Goal: Task Accomplishment & Management: Manage account settings

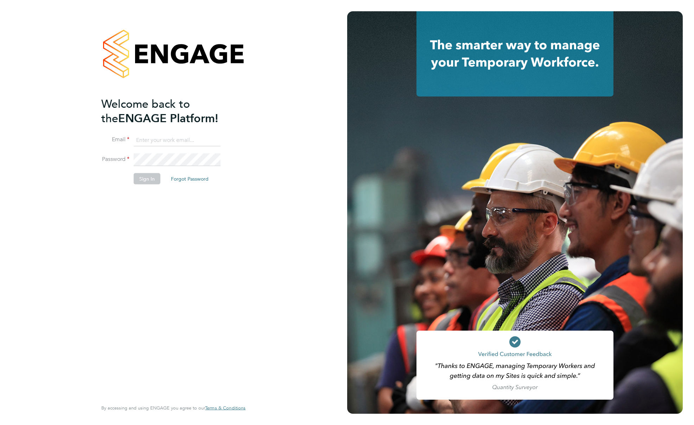
click at [168, 135] on input at bounding box center [177, 140] width 87 height 13
type input "mike.king@vistry.co.uk"
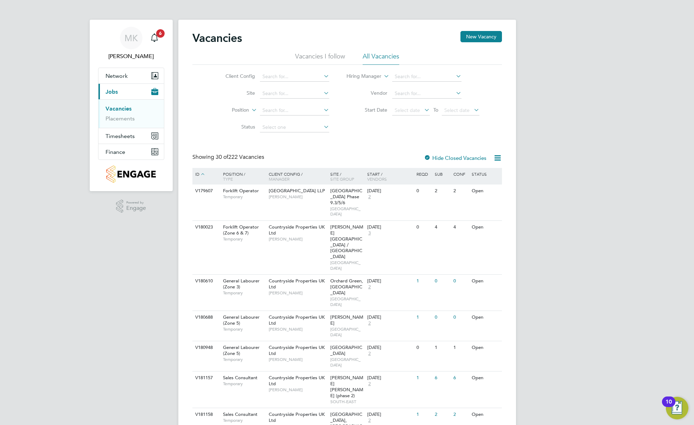
click at [286, 80] on input at bounding box center [294, 77] width 69 height 10
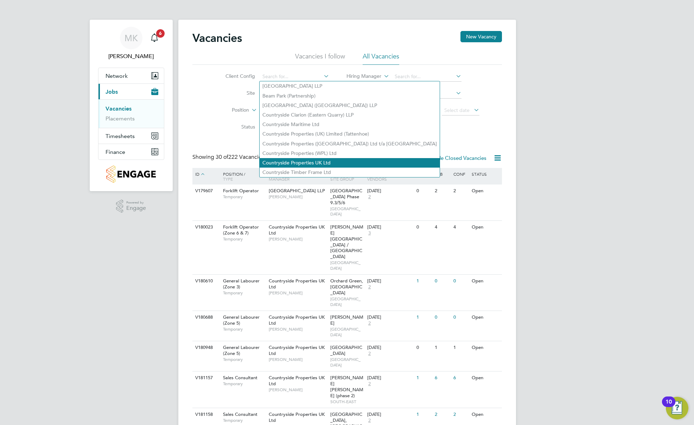
click at [304, 160] on li "Countryside Properties UK Ltd" at bounding box center [350, 162] width 180 height 9
type input "Countryside Properties UK Ltd"
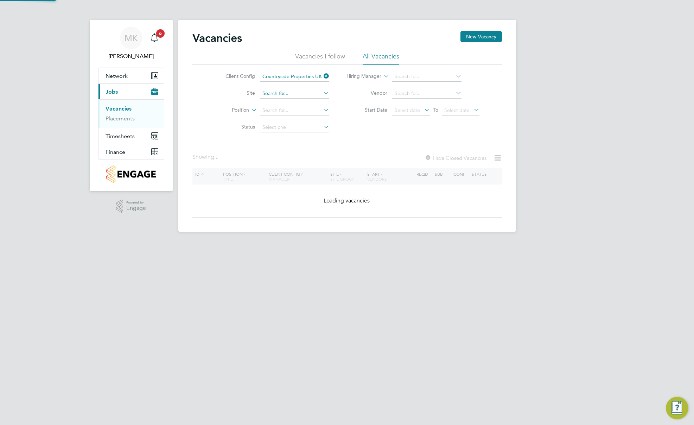
click at [285, 90] on input at bounding box center [294, 94] width 69 height 10
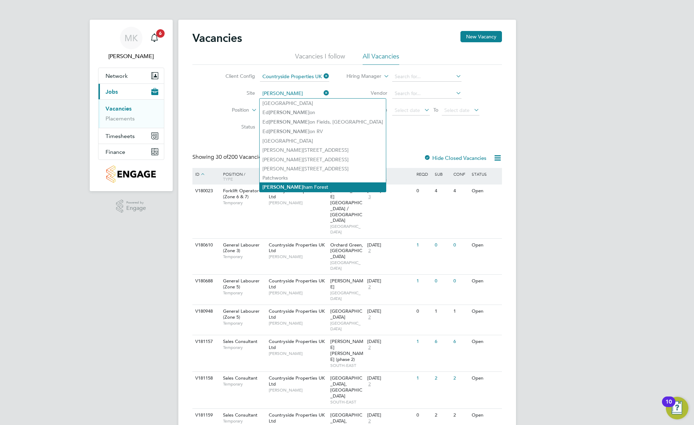
click at [284, 184] on li "Walt ham Forest" at bounding box center [323, 186] width 126 height 9
type input "[GEOGRAPHIC_DATA]"
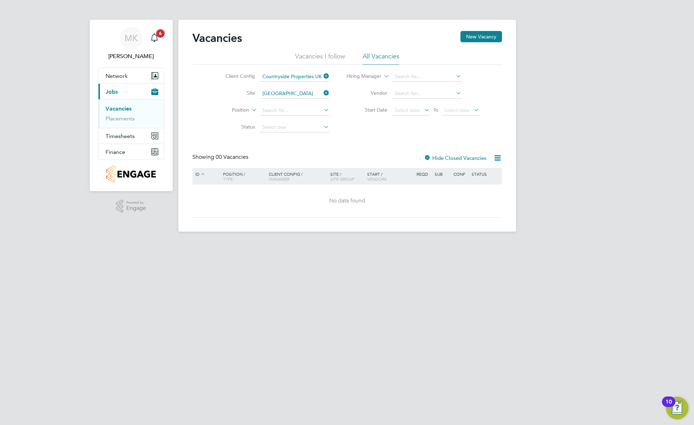
click at [429, 157] on div at bounding box center [427, 158] width 7 height 7
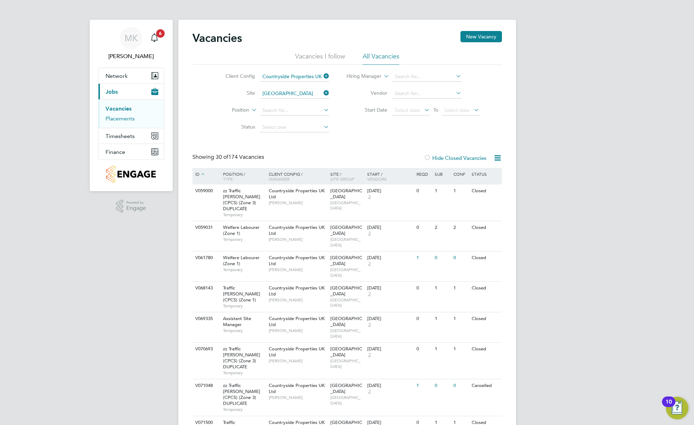
click at [130, 117] on link "Placements" at bounding box center [120, 118] width 29 height 7
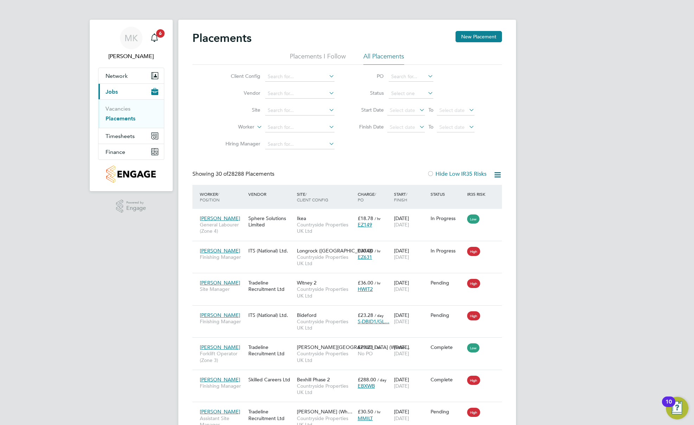
click at [294, 83] on li "Client Config" at bounding box center [277, 76] width 132 height 17
click at [294, 77] on input at bounding box center [299, 77] width 69 height 10
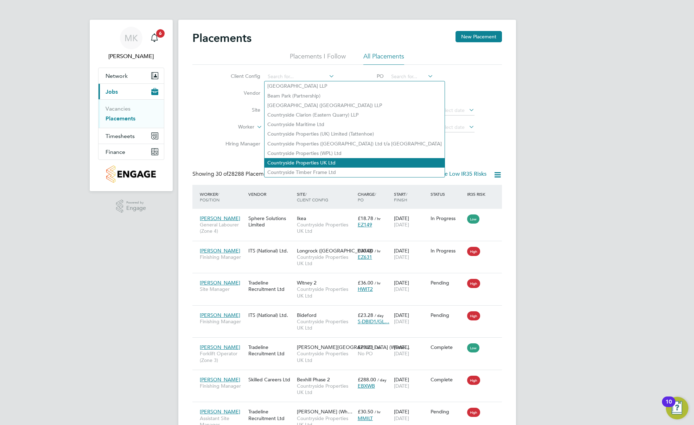
click at [307, 158] on li "Countryside Properties UK Ltd" at bounding box center [355, 162] width 180 height 9
type input "Countryside Properties UK Ltd"
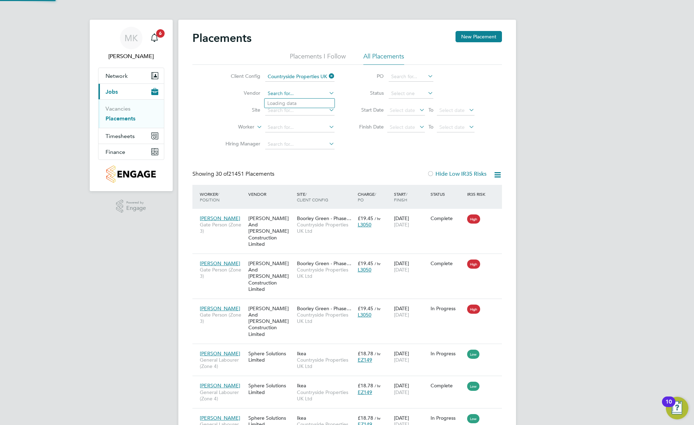
click at [291, 93] on input at bounding box center [299, 94] width 69 height 10
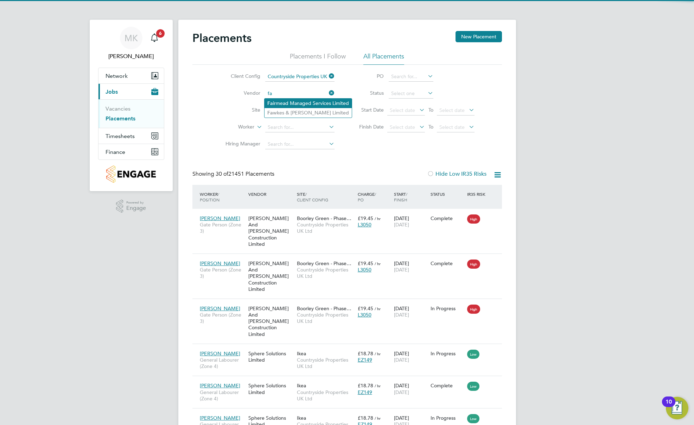
click at [284, 106] on li "Fa irmead Managed Services Limited" at bounding box center [308, 103] width 87 height 9
type input "Fairmead Managed Services Limited"
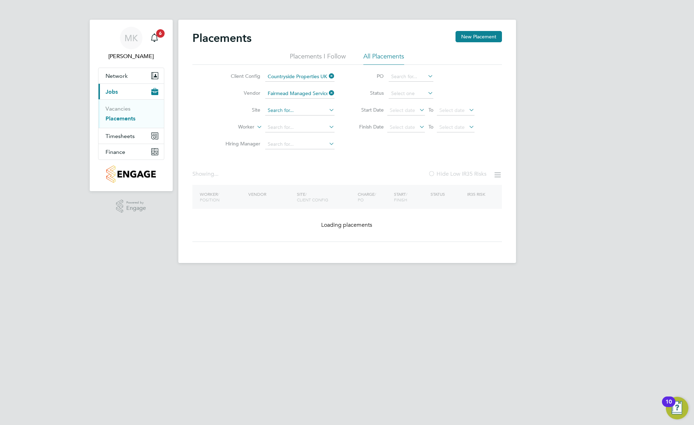
click at [283, 110] on input at bounding box center [299, 111] width 69 height 10
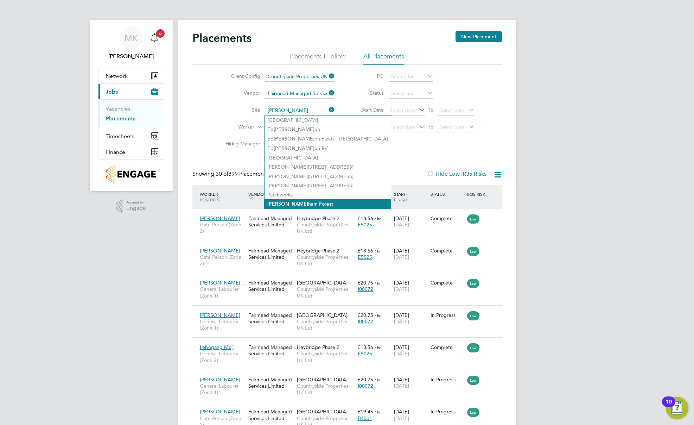
click at [284, 201] on li "Walt ham Forest" at bounding box center [328, 203] width 126 height 9
type input "[GEOGRAPHIC_DATA]"
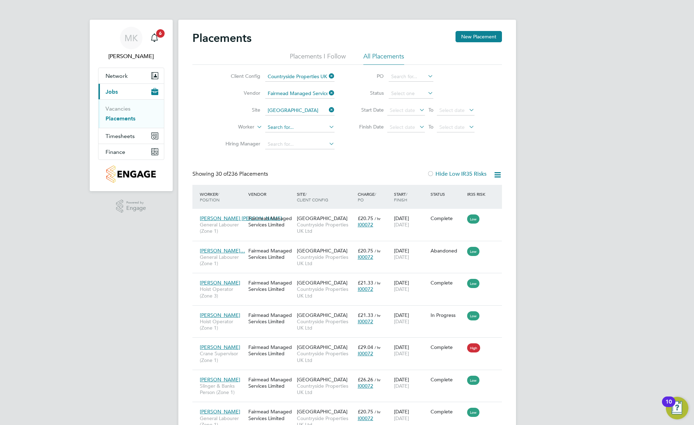
click at [285, 127] on input at bounding box center [299, 127] width 69 height 10
click at [293, 133] on li "Mohammed Kelbi" at bounding box center [300, 136] width 70 height 9
type input "Mohammed Kelbi"
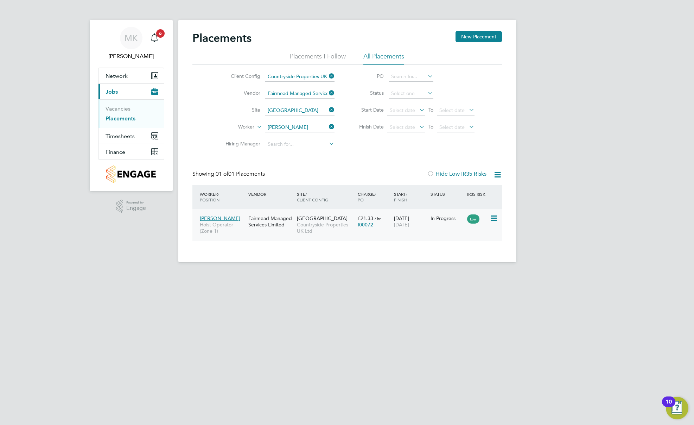
click at [493, 219] on icon at bounding box center [493, 218] width 7 height 8
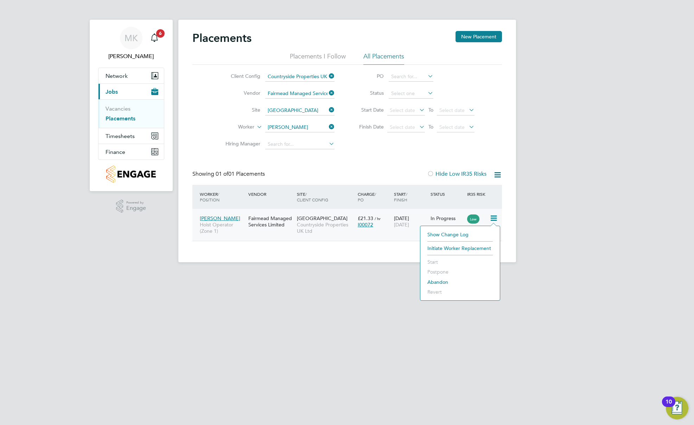
click at [477, 247] on li "Initiate Worker Replacement" at bounding box center [460, 248] width 72 height 10
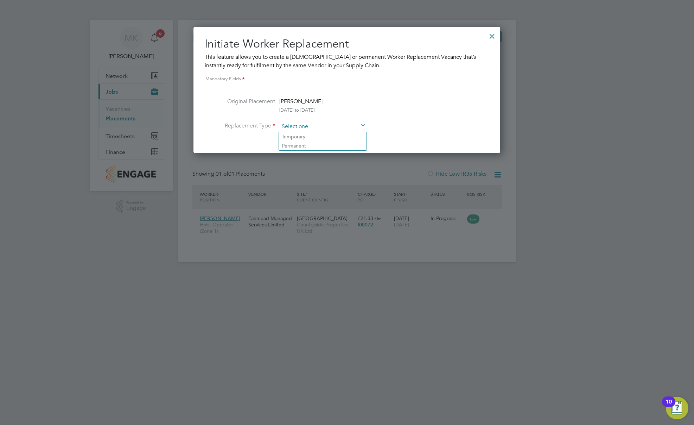
click at [324, 130] on input at bounding box center [322, 126] width 87 height 11
click at [313, 138] on li "Temporary" at bounding box center [323, 136] width 88 height 9
type input "Temporary"
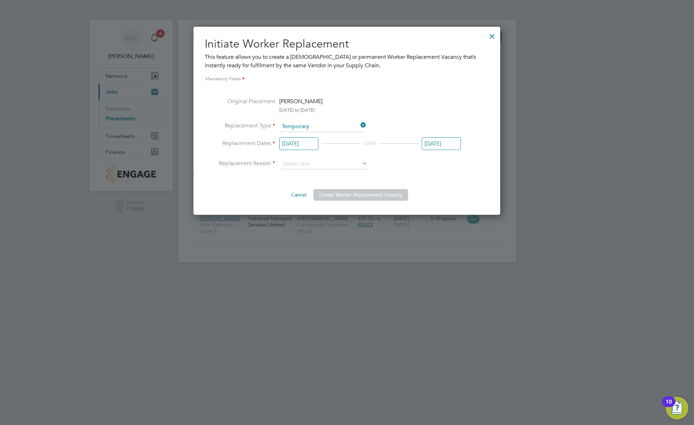
click at [303, 145] on input "01 Jul 2025" at bounding box center [298, 143] width 39 height 13
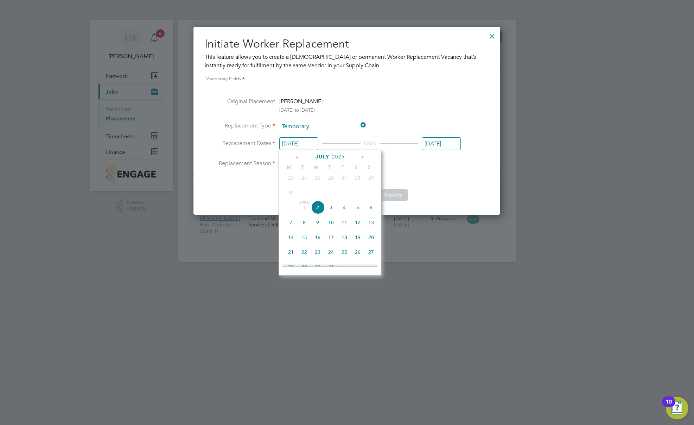
click at [365, 157] on icon at bounding box center [362, 157] width 7 height 8
click at [290, 225] on span "22" at bounding box center [290, 218] width 13 height 13
type input "22 Sep 2025"
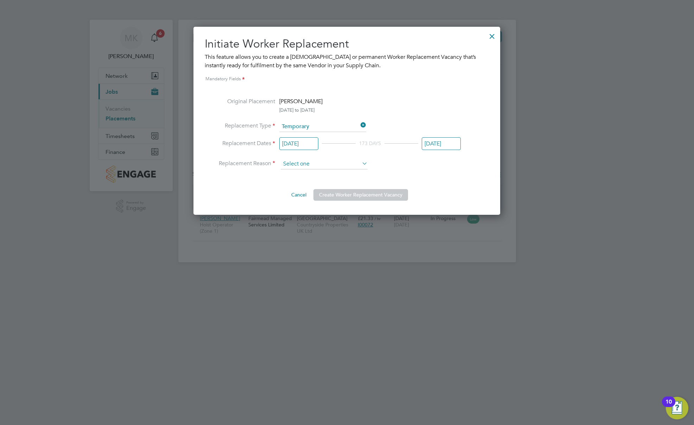
click at [323, 162] on input at bounding box center [324, 164] width 87 height 11
click at [317, 194] on li "Vacant Role" at bounding box center [324, 192] width 88 height 9
type input "Vacant Role"
click at [340, 193] on button "Create Worker Replacement Vacancy" at bounding box center [360, 194] width 95 height 11
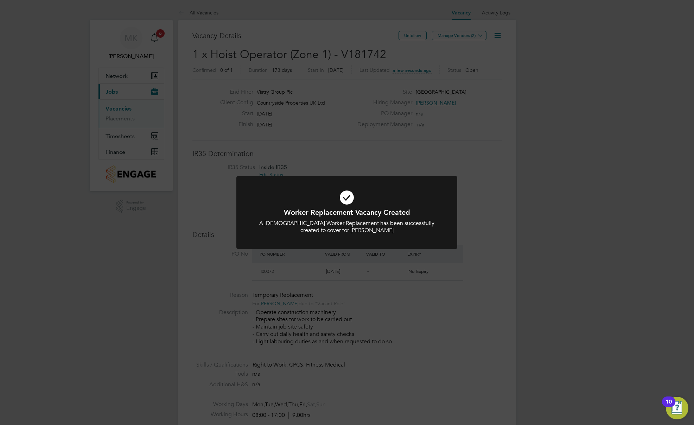
click at [346, 253] on div "Worker Replacement Vacancy Created A Temporary Worker Replacement has been succ…" at bounding box center [346, 217] width 221 height 82
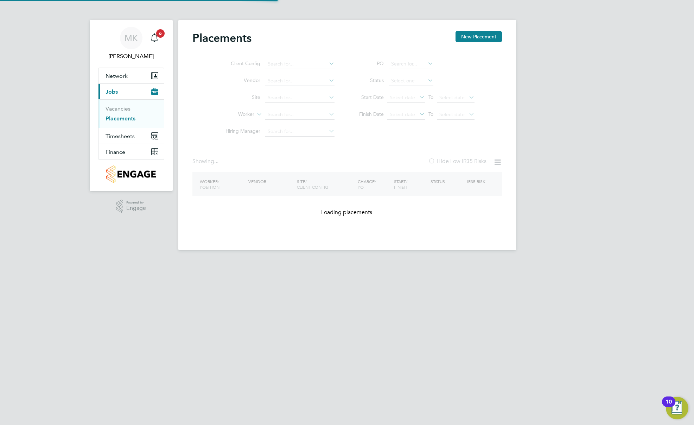
type input "Countryside Properties UK Ltd"
type input "Fairmead Managed Services Limited"
type input "Mohammed Kelbi"
type input "[GEOGRAPHIC_DATA]"
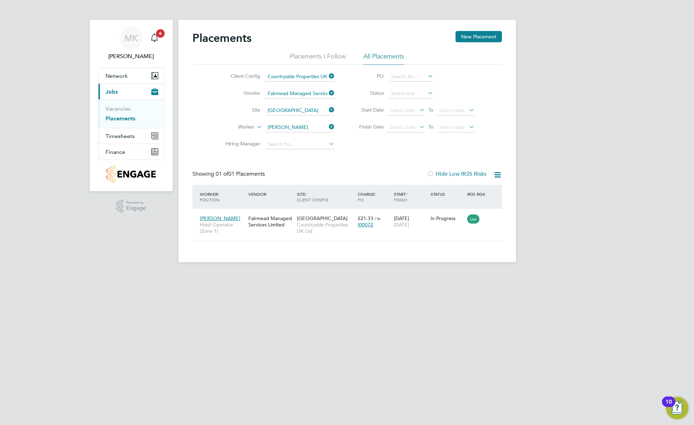
click at [328, 128] on icon at bounding box center [328, 127] width 0 height 10
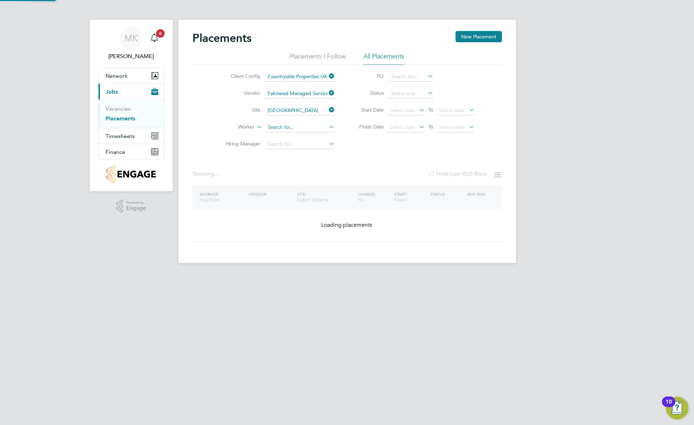
click at [297, 128] on input at bounding box center [299, 127] width 69 height 10
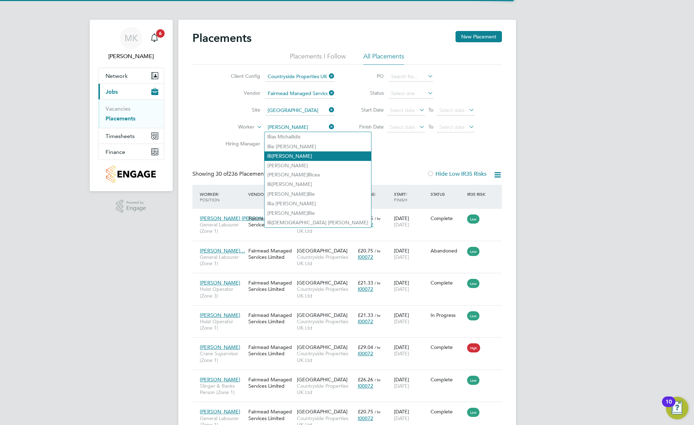
click at [294, 153] on li "Ili ana Graur" at bounding box center [318, 155] width 107 height 9
type input "Iliana Graur"
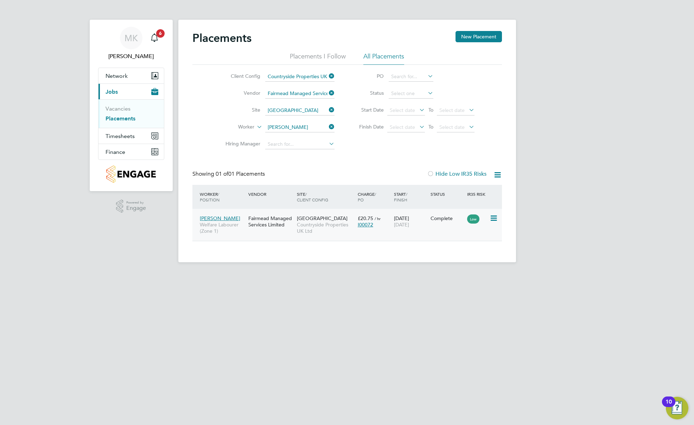
click at [496, 217] on icon at bounding box center [493, 218] width 7 height 8
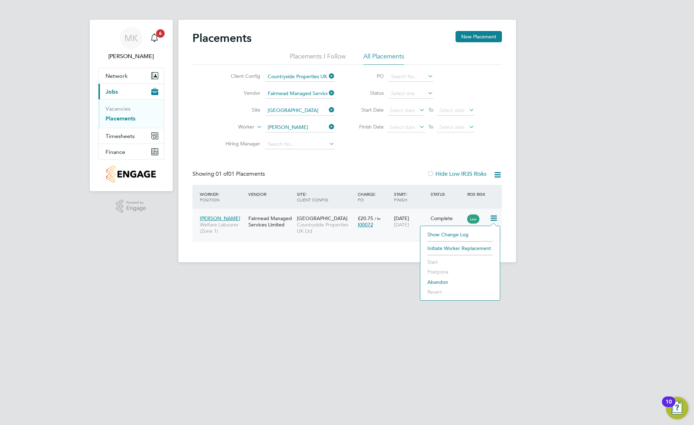
click at [293, 226] on div "Fairmead Managed Services Limited" at bounding box center [271, 221] width 49 height 20
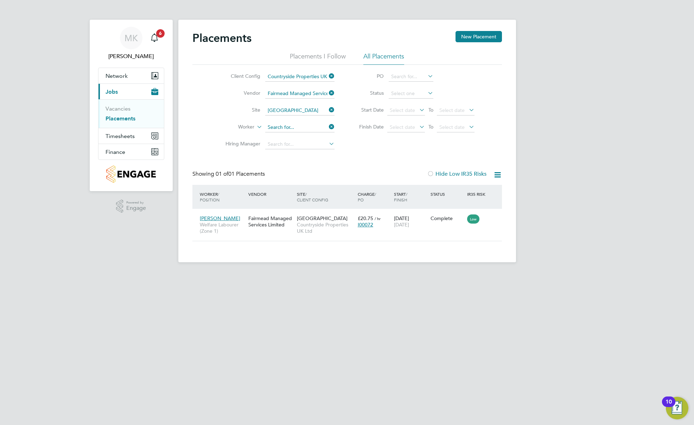
click at [327, 127] on input at bounding box center [299, 127] width 69 height 10
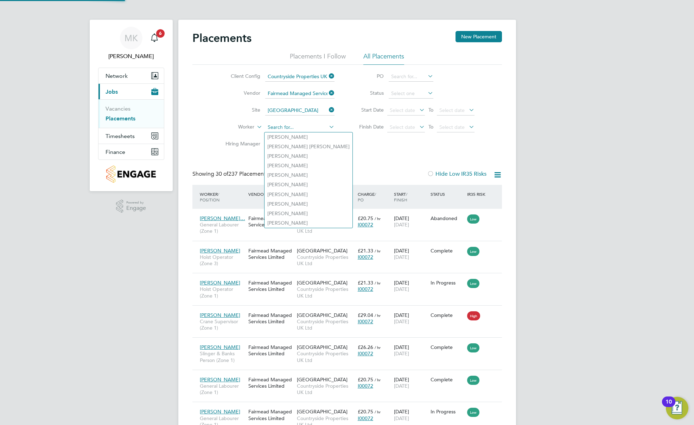
scroll to position [26, 61]
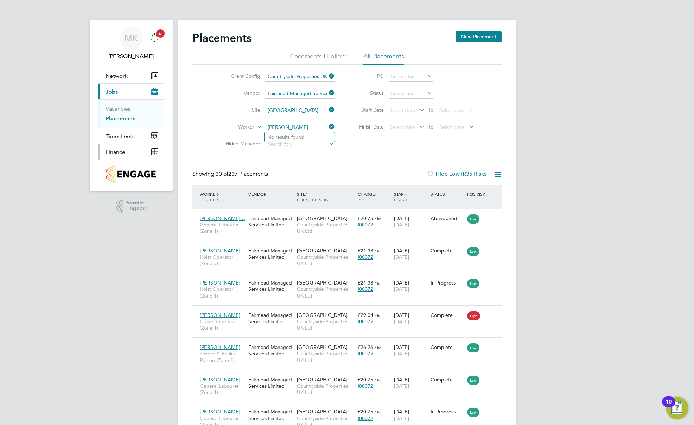
type input "behre"
click at [294, 129] on input at bounding box center [299, 127] width 69 height 10
click at [277, 126] on input "behre" at bounding box center [299, 127] width 69 height 10
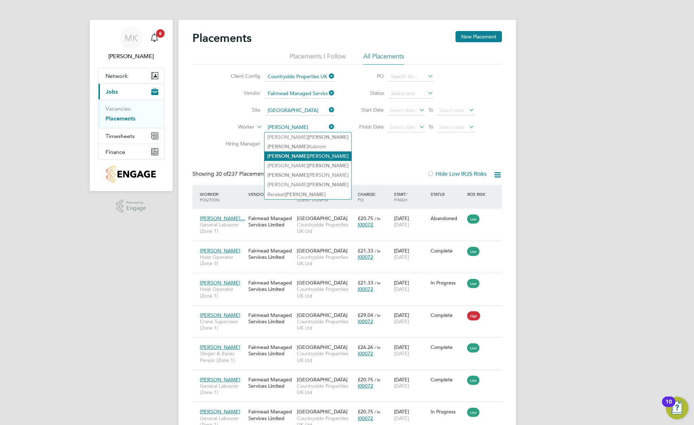
click at [294, 154] on li "Berhe Emanuel" at bounding box center [308, 155] width 87 height 9
type input "[PERSON_NAME]"
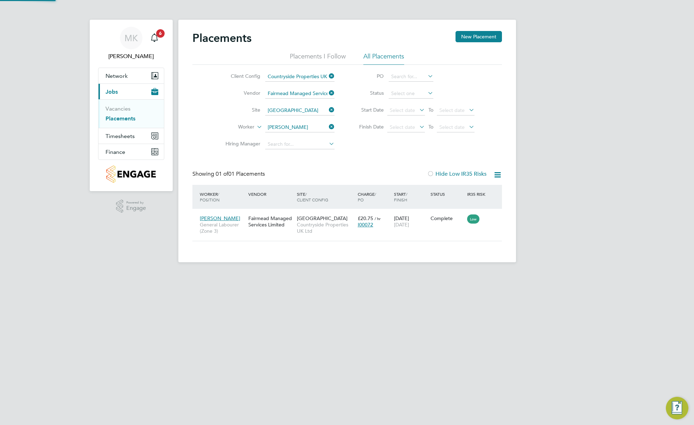
scroll to position [7, 33]
click at [278, 223] on div "Fairmead Managed Services Limited" at bounding box center [271, 221] width 49 height 20
click at [328, 126] on icon at bounding box center [328, 127] width 0 height 10
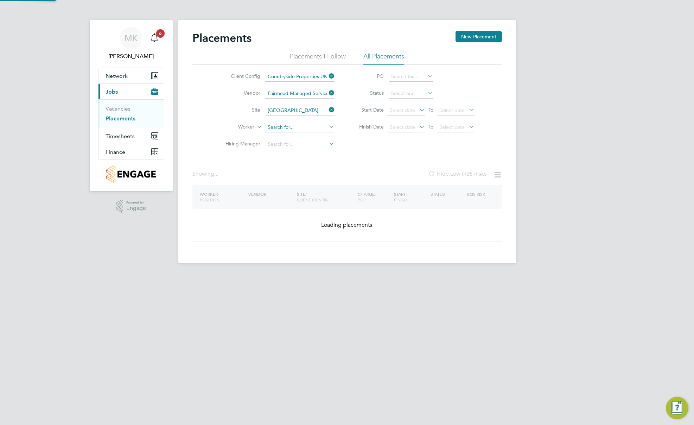
click at [297, 126] on input at bounding box center [299, 127] width 69 height 10
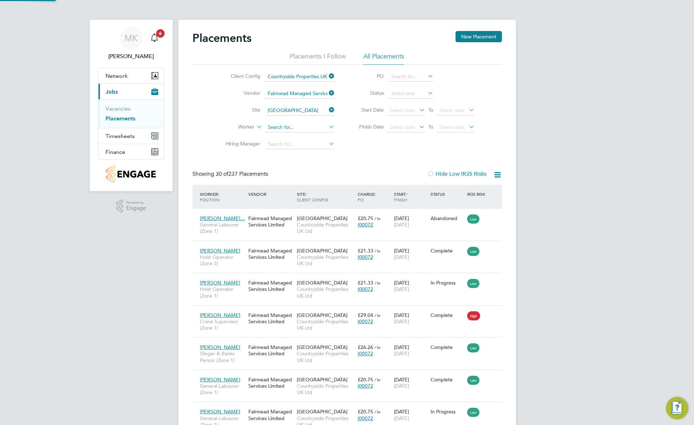
scroll to position [26, 61]
click at [295, 170] on li "Rory Drake" at bounding box center [308, 174] width 87 height 9
type input "Rory Drake"
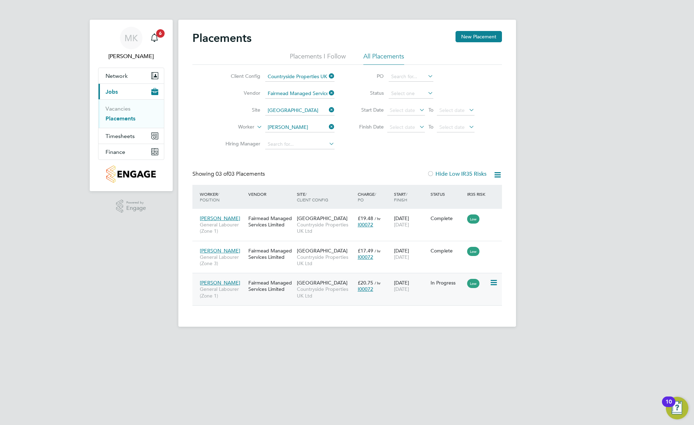
click at [264, 281] on div "Fairmead Managed Services Limited" at bounding box center [271, 286] width 49 height 20
click at [328, 125] on icon at bounding box center [328, 127] width 0 height 10
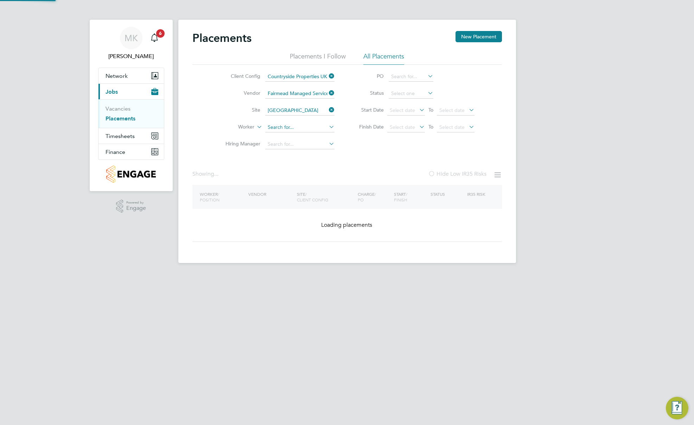
click at [296, 126] on input at bounding box center [299, 127] width 69 height 10
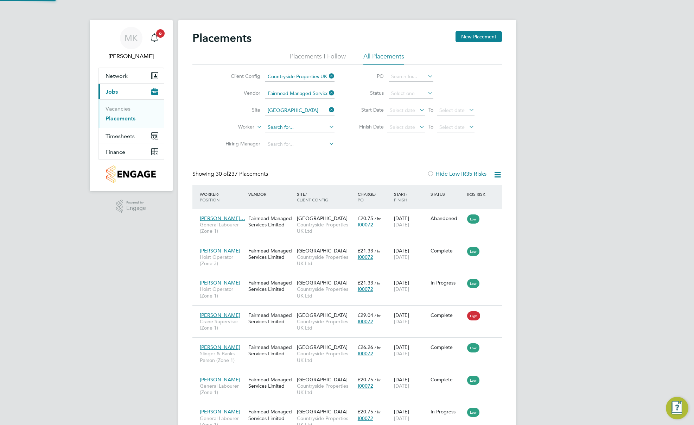
scroll to position [26, 61]
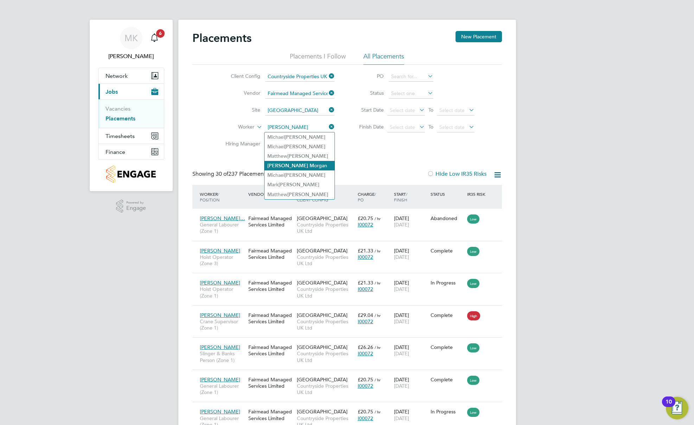
click at [306, 165] on li "Taylor M organ" at bounding box center [300, 165] width 70 height 9
type input "Taylor Morgan"
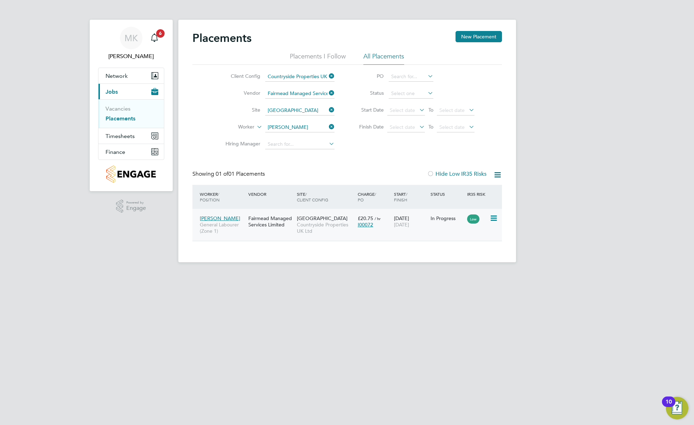
click at [493, 221] on icon at bounding box center [493, 218] width 7 height 8
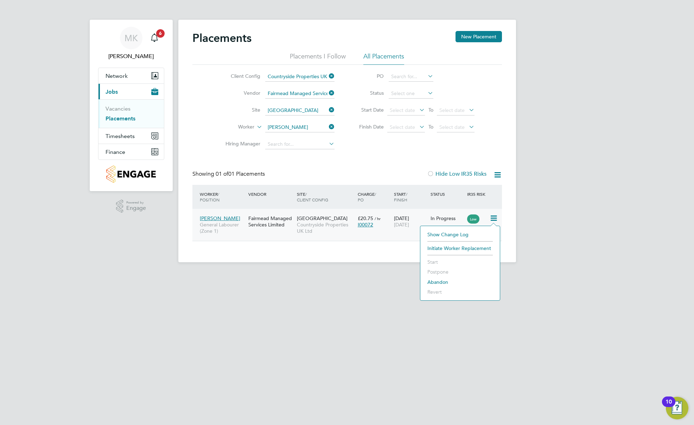
click at [261, 212] on div "Fairmead Managed Services Limited" at bounding box center [271, 221] width 49 height 20
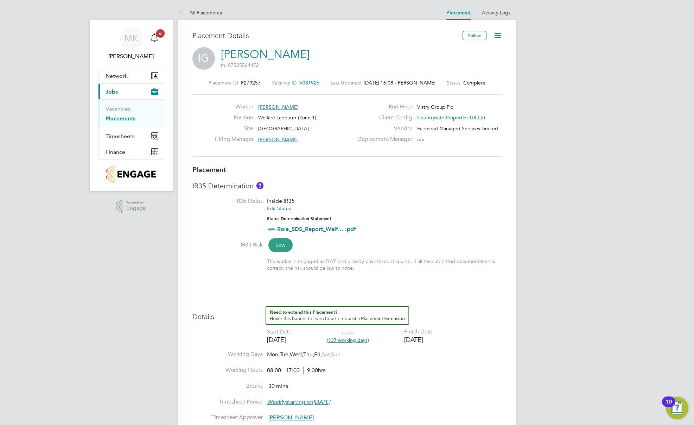
click at [495, 36] on icon at bounding box center [497, 35] width 9 height 9
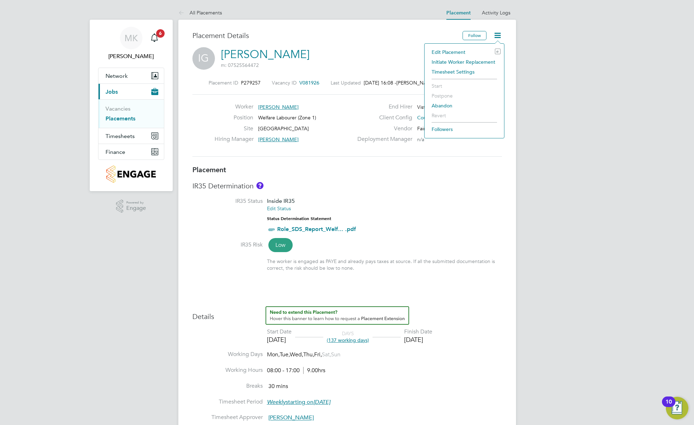
click at [461, 49] on li "Edit Placement e" at bounding box center [464, 52] width 72 height 10
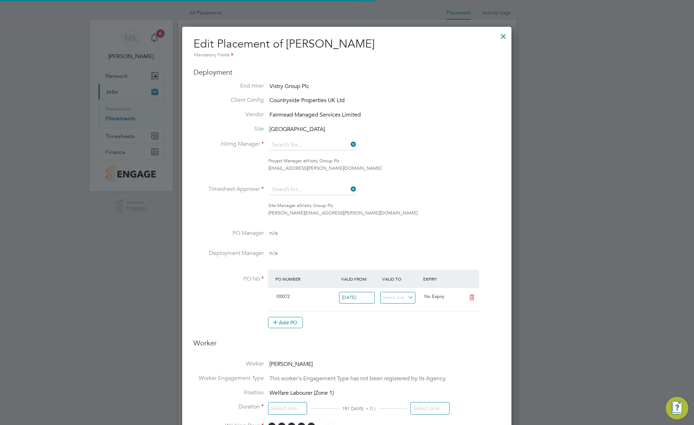
type input "[PERSON_NAME]"
type input "24 Mar 2025"
type input "30 Sep 2025"
type input "08:00"
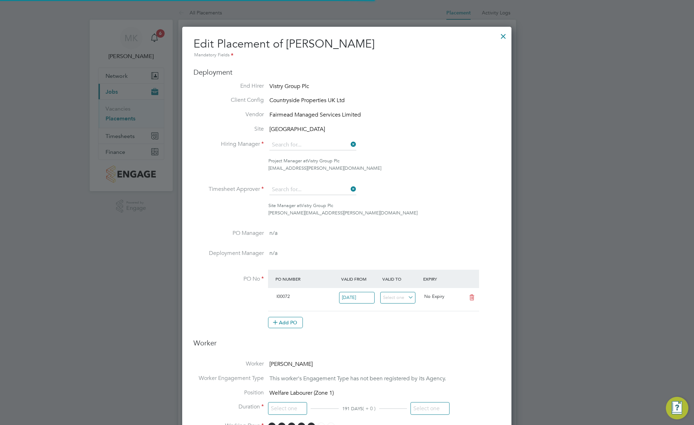
type input "17:00"
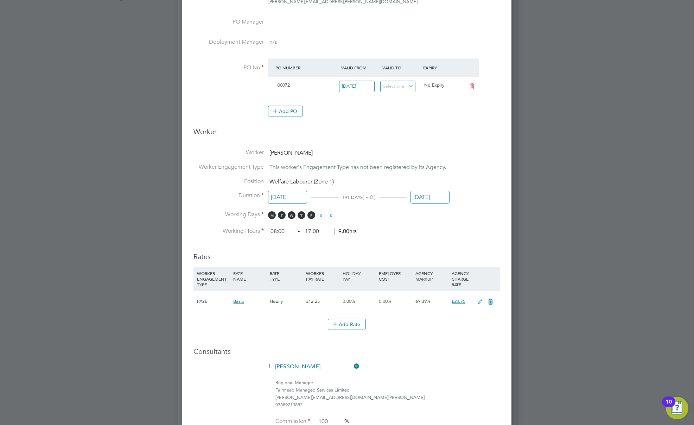
click at [426, 196] on input "30 Sep 2025" at bounding box center [430, 197] width 39 height 13
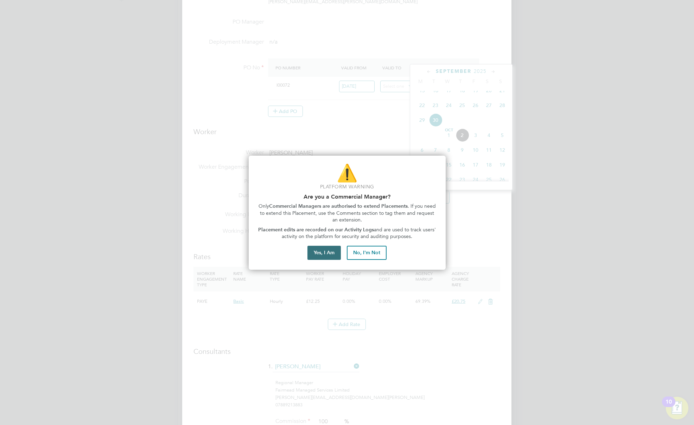
click at [325, 253] on button "Yes, I Am" at bounding box center [324, 253] width 33 height 14
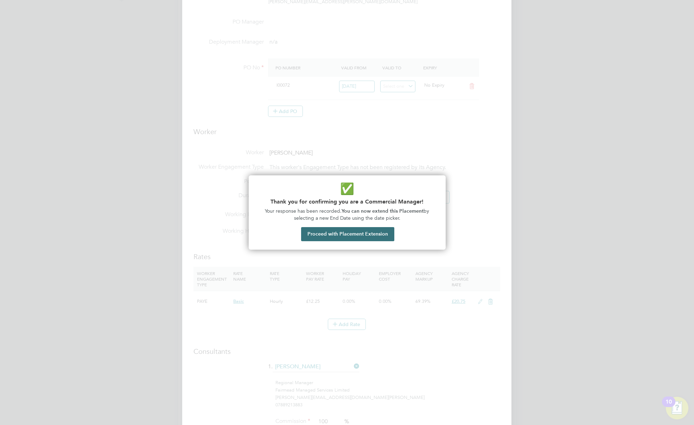
click at [363, 230] on button "Proceed with Placement Extension" at bounding box center [347, 234] width 93 height 14
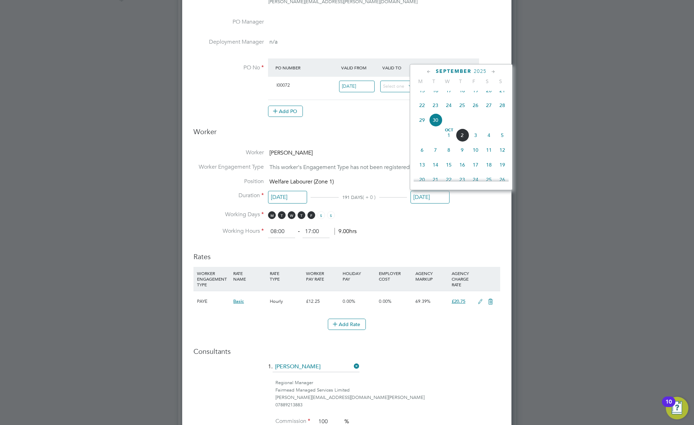
click at [493, 75] on icon at bounding box center [493, 72] width 7 height 8
click at [493, 74] on icon at bounding box center [493, 72] width 7 height 8
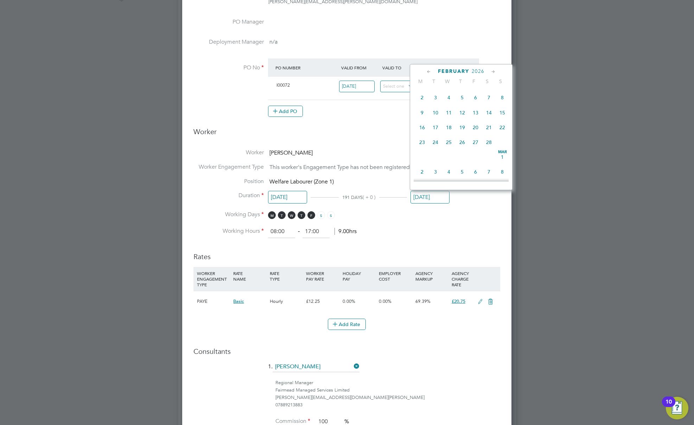
click at [493, 74] on icon at bounding box center [493, 72] width 7 height 8
click at [477, 147] on span "27" at bounding box center [475, 140] width 13 height 13
type input "27 Mar 2026"
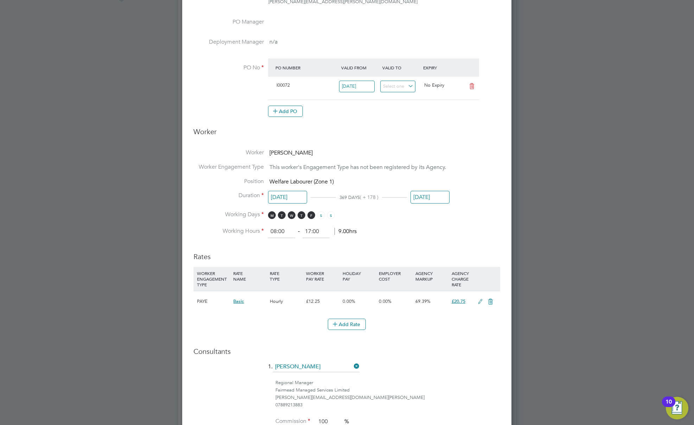
click at [463, 216] on li "Working Days M T W T F S S" at bounding box center [347, 218] width 307 height 14
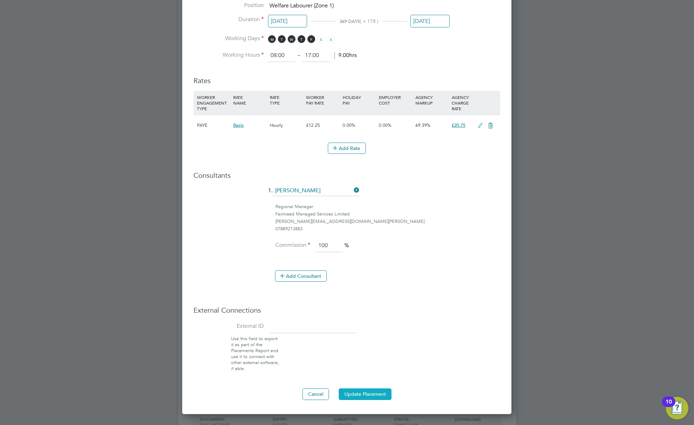
click at [374, 394] on button "Update Placement" at bounding box center [365, 393] width 53 height 11
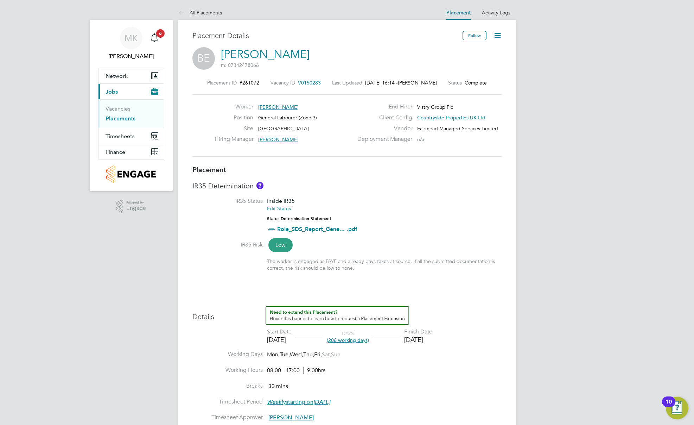
click at [505, 34] on div "Placement Details Follow BE Berhe Emanuel m: 07342478066 Placement ID P261072 V…" at bounding box center [347, 400] width 338 height 760
click at [495, 36] on icon at bounding box center [497, 35] width 9 height 9
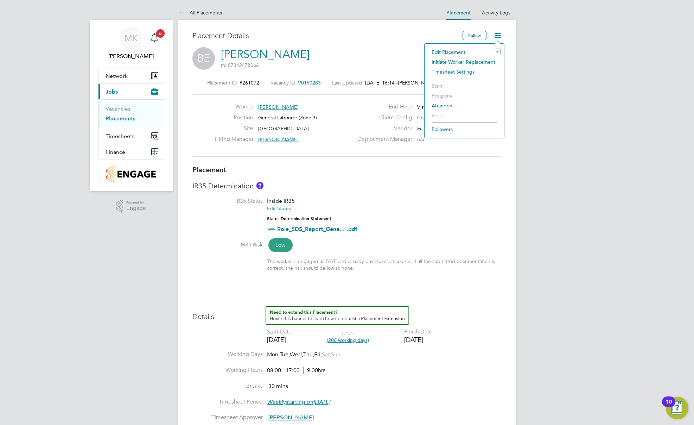
click at [446, 51] on li "Edit Placement e" at bounding box center [464, 52] width 72 height 10
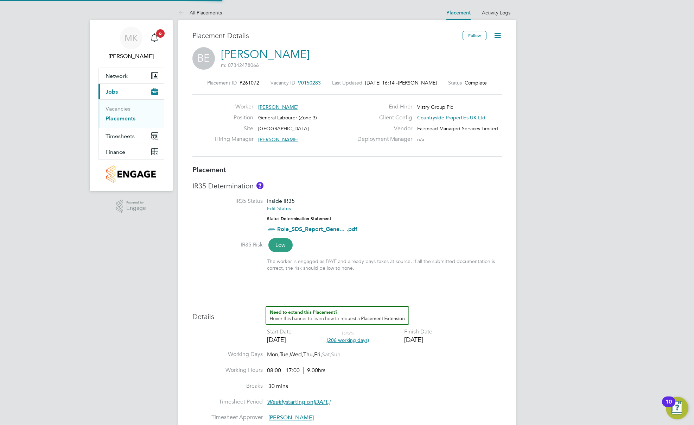
type input "[PERSON_NAME]"
type input "13 Dec 2024"
type input "26 Sep 2025"
type input "08:00"
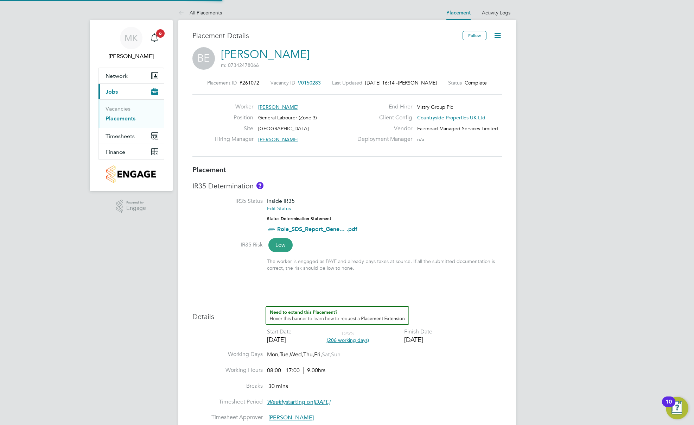
type input "17:00"
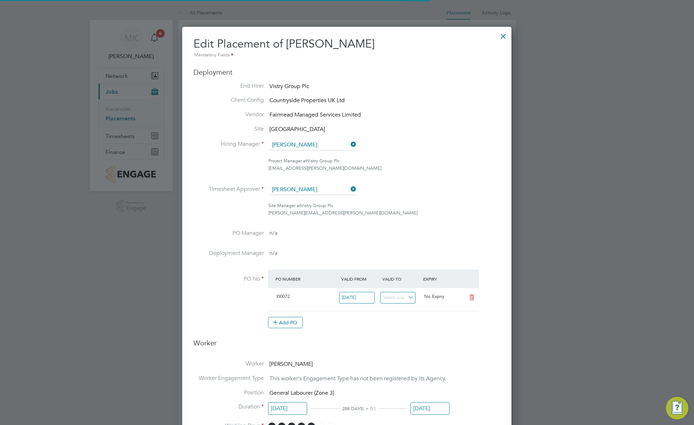
scroll to position [4, 4]
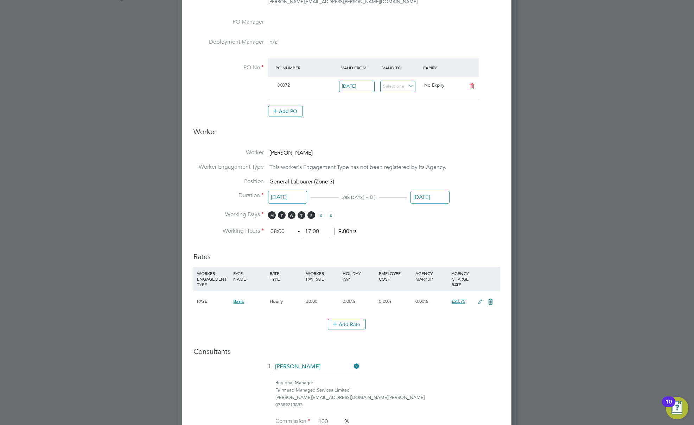
click at [426, 196] on input "26 Sep 2025" at bounding box center [430, 197] width 39 height 13
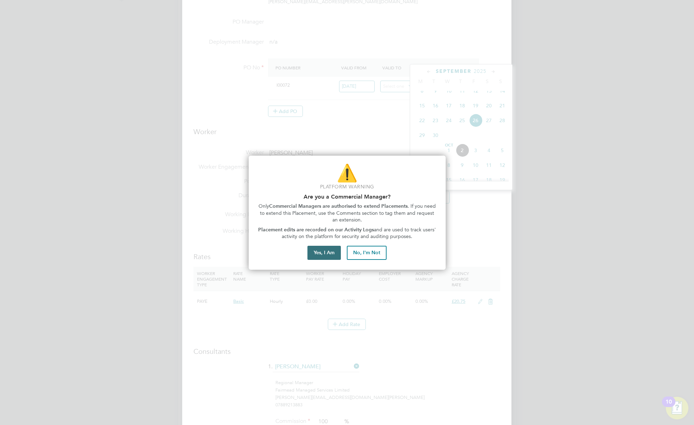
click at [317, 256] on button "Yes, I Am" at bounding box center [324, 253] width 33 height 14
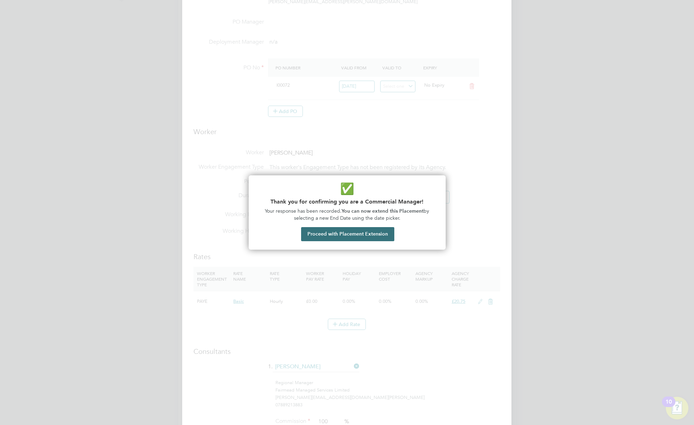
click at [351, 234] on button "Proceed with Placement Extension" at bounding box center [347, 234] width 93 height 14
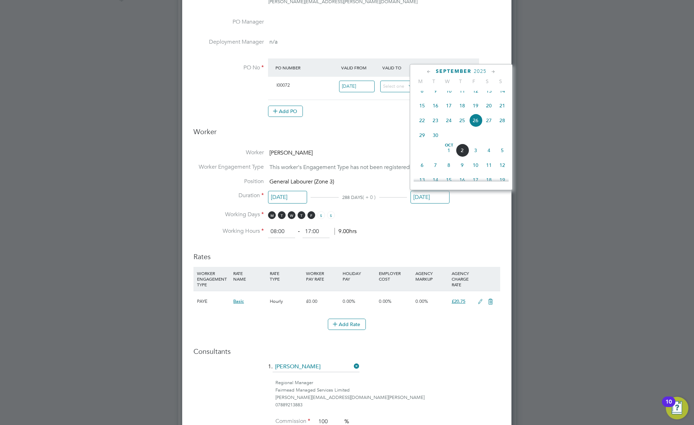
click at [493, 71] on icon at bounding box center [493, 72] width 7 height 8
click at [493, 72] on icon at bounding box center [493, 72] width 7 height 8
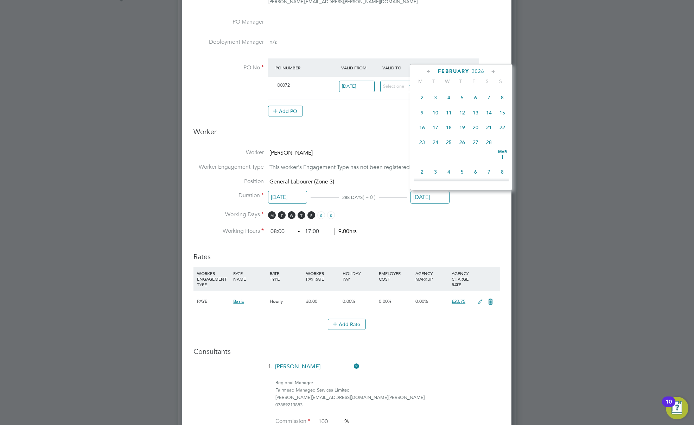
click at [493, 72] on icon at bounding box center [493, 72] width 7 height 8
click at [476, 147] on span "27" at bounding box center [475, 140] width 13 height 13
type input "27 Mar 2026"
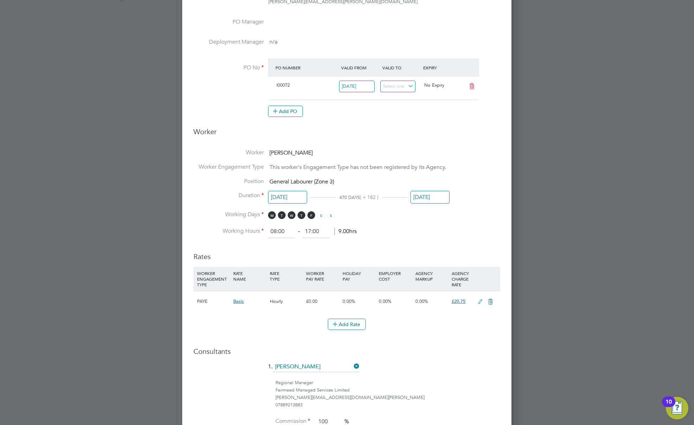
click at [394, 227] on li "Working Hours 08:00 ‐ 17:00 9.00hrs" at bounding box center [347, 231] width 307 height 13
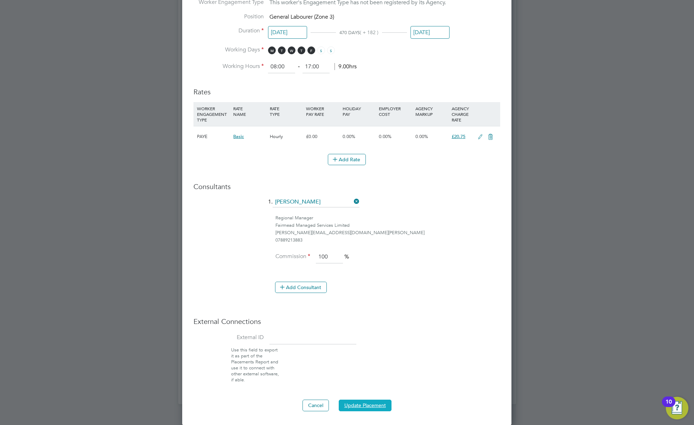
click at [375, 404] on button "Update Placement" at bounding box center [365, 404] width 53 height 11
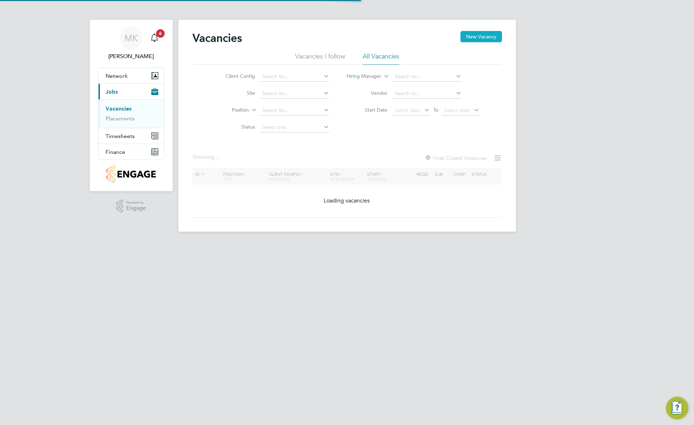
click at [475, 36] on button "New Vacancy" at bounding box center [482, 36] width 42 height 11
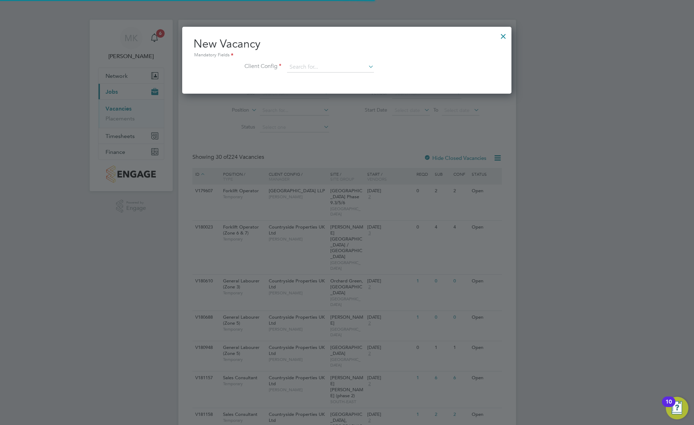
scroll to position [67, 330]
click at [315, 68] on input at bounding box center [330, 67] width 87 height 11
click at [345, 150] on li "Countryside Properties UK Ltd" at bounding box center [377, 153] width 180 height 9
type input "Countryside Properties UK Ltd"
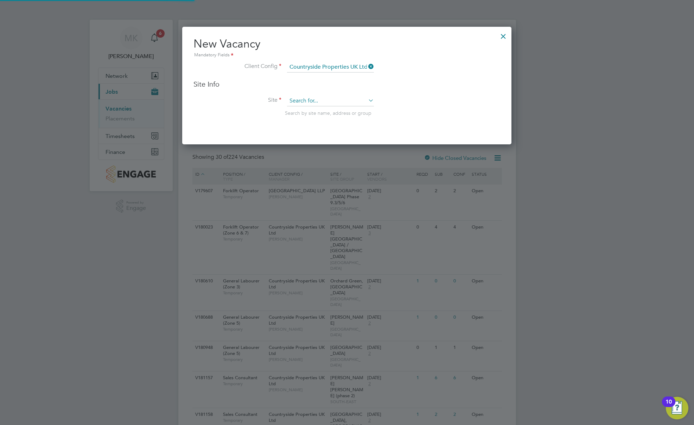
click at [327, 101] on input at bounding box center [330, 101] width 87 height 11
click at [319, 127] on li "Walth am Forest" at bounding box center [333, 129] width 92 height 9
type input "[GEOGRAPHIC_DATA]"
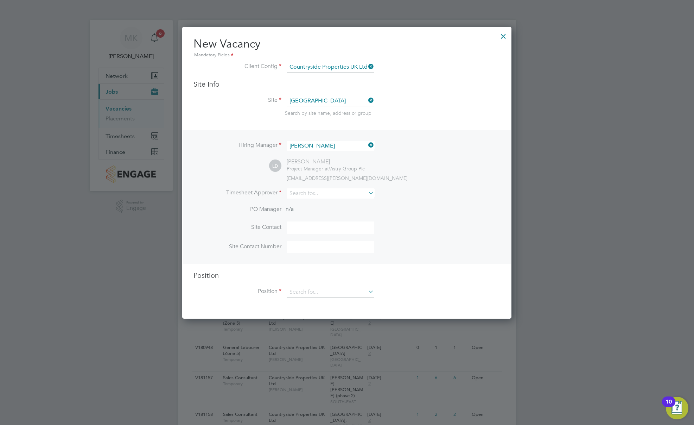
scroll to position [70, 0]
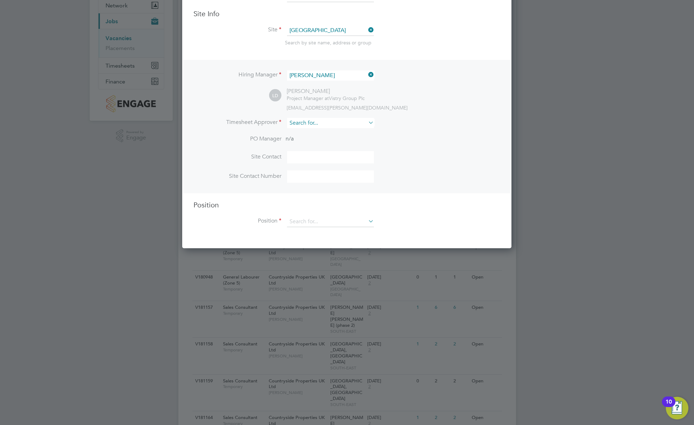
click at [320, 124] on input at bounding box center [330, 123] width 87 height 10
click at [317, 132] on li "Paul M arcus" at bounding box center [331, 132] width 88 height 9
type input "[PERSON_NAME]"
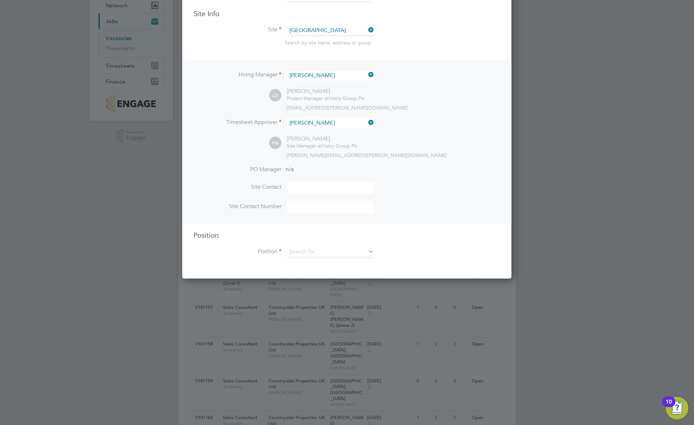
scroll to position [323, 330]
click at [314, 185] on input at bounding box center [330, 187] width 87 height 12
type input "[PERSON_NAME]"
click at [308, 211] on input at bounding box center [330, 207] width 87 height 12
paste input "07786856147"
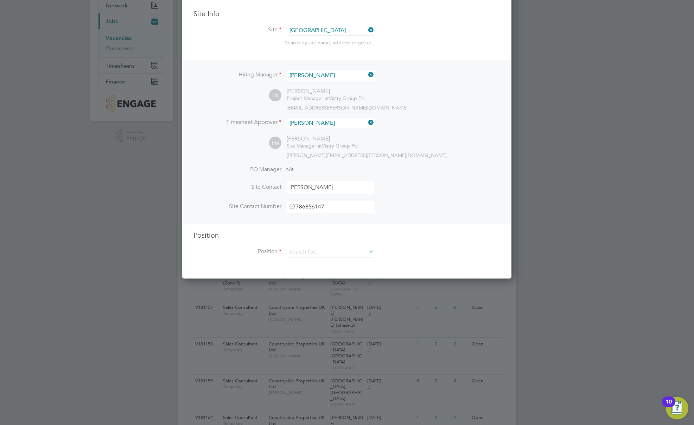
type input "07786856147"
click at [321, 260] on li "Position" at bounding box center [347, 256] width 307 height 18
click at [317, 256] on input at bounding box center [330, 252] width 87 height 11
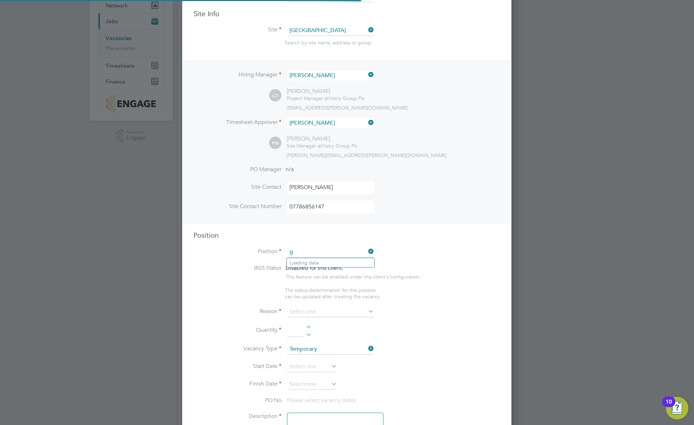
scroll to position [1011, 330]
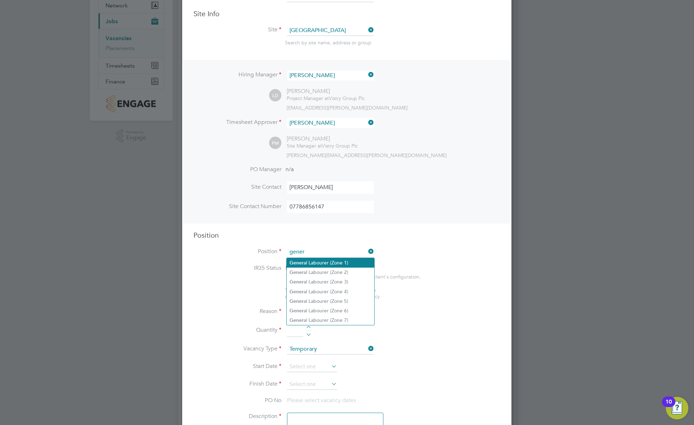
click at [310, 261] on li "Gener al Labourer (Zone 1)" at bounding box center [331, 262] width 88 height 9
type input "General Labourer (Zone 1)"
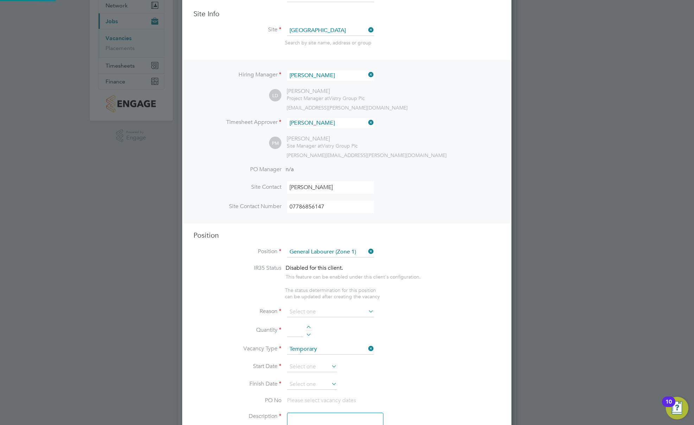
type textarea "- General labouring duties - Supporting the trades on site - Moving materials a…"
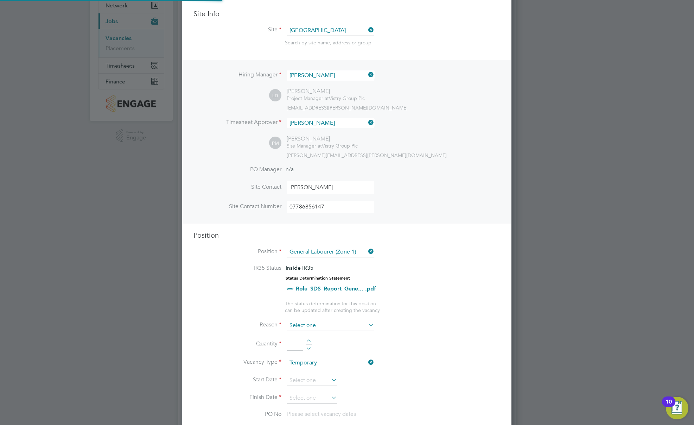
scroll to position [21, 37]
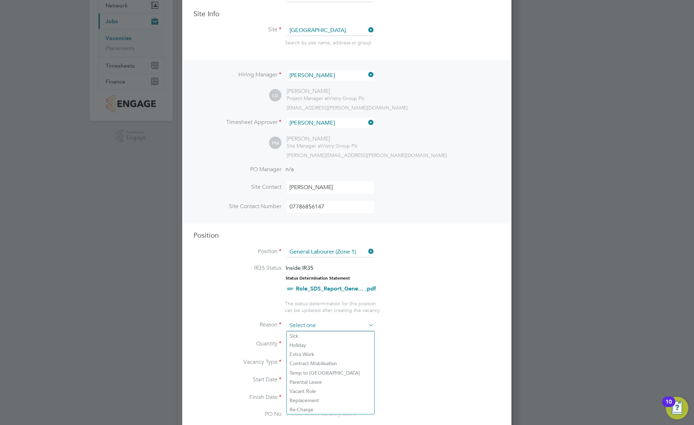
click at [311, 330] on input at bounding box center [330, 325] width 87 height 11
click at [313, 355] on li "Extra Work" at bounding box center [331, 353] width 88 height 9
type input "Extra Work"
click at [309, 339] on div at bounding box center [309, 341] width 6 height 5
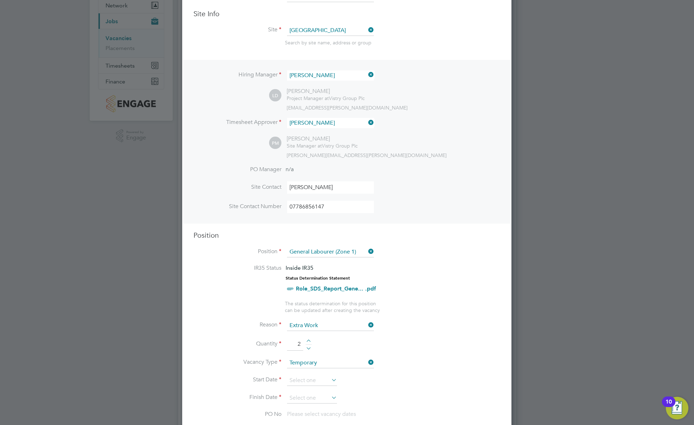
click at [309, 339] on div at bounding box center [309, 341] width 6 height 5
type input "4"
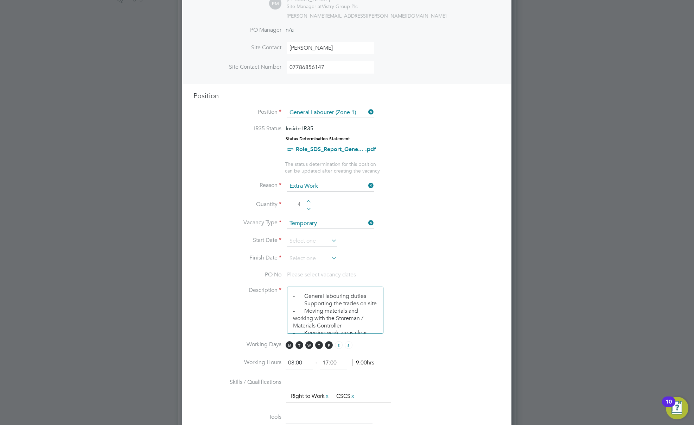
scroll to position [211, 0]
click at [303, 238] on input at bounding box center [312, 239] width 50 height 11
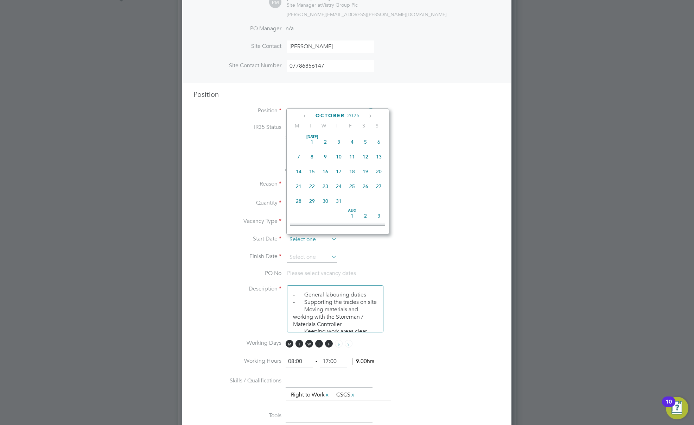
scroll to position [198, 0]
click at [325, 171] on span "Oct 1" at bounding box center [325, 165] width 13 height 13
type input "01 Oct 2025"
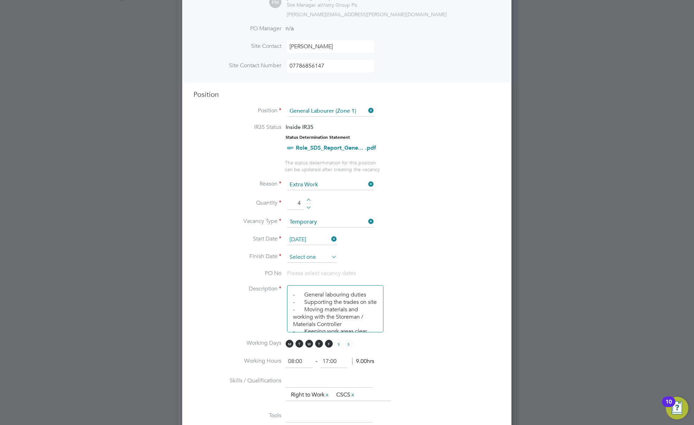
click at [302, 259] on input at bounding box center [312, 257] width 50 height 11
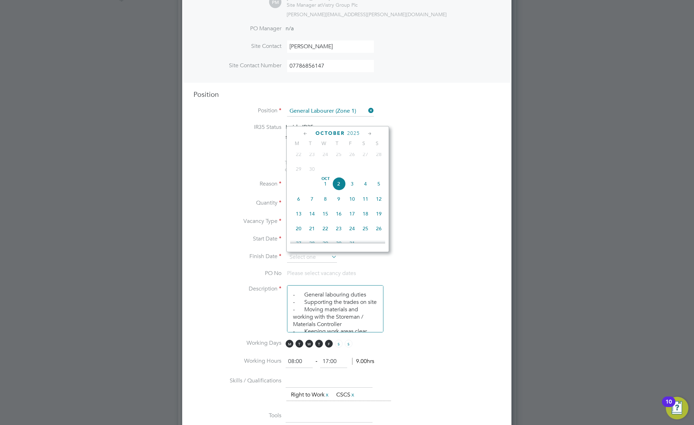
click at [353, 187] on span "3" at bounding box center [352, 183] width 13 height 13
type input "03 Oct 2025"
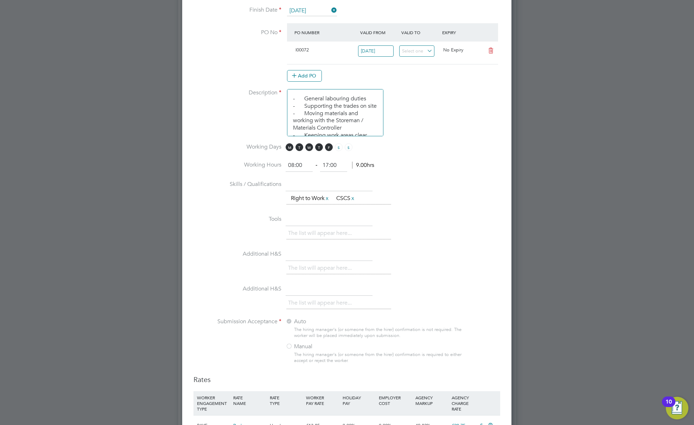
scroll to position [664, 0]
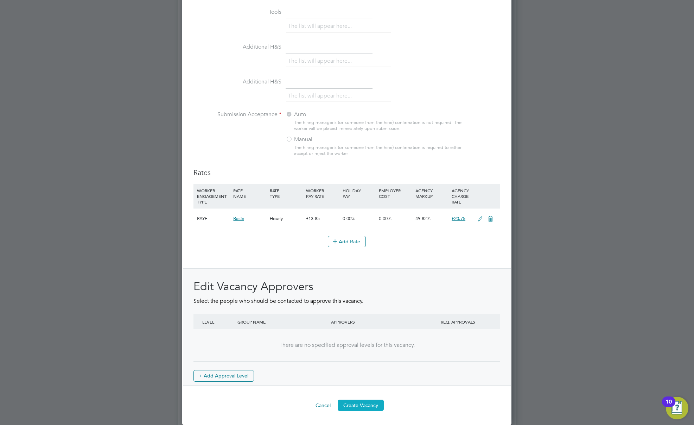
click at [372, 407] on button "Create Vacancy" at bounding box center [361, 404] width 46 height 11
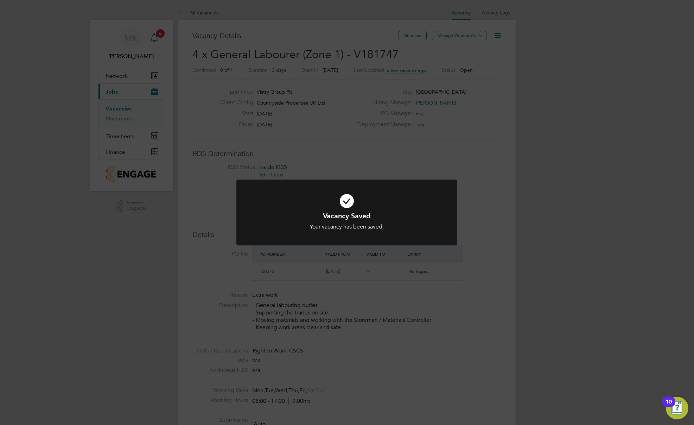
click at [464, 199] on div "Vacancy Saved Your vacancy has been saved. Cancel Okay" at bounding box center [347, 212] width 694 height 425
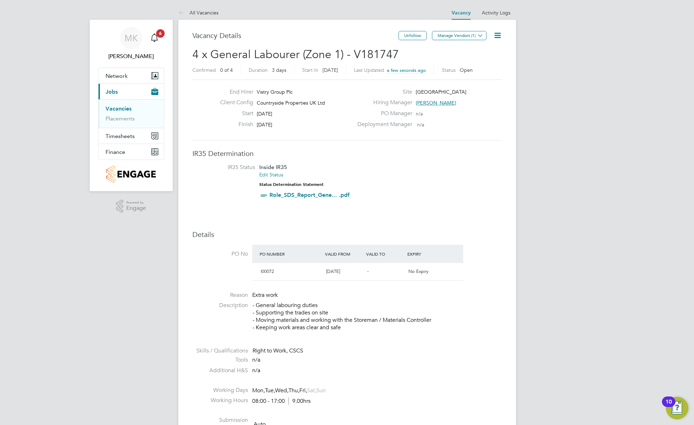
click at [122, 108] on link "Vacancies" at bounding box center [119, 108] width 26 height 7
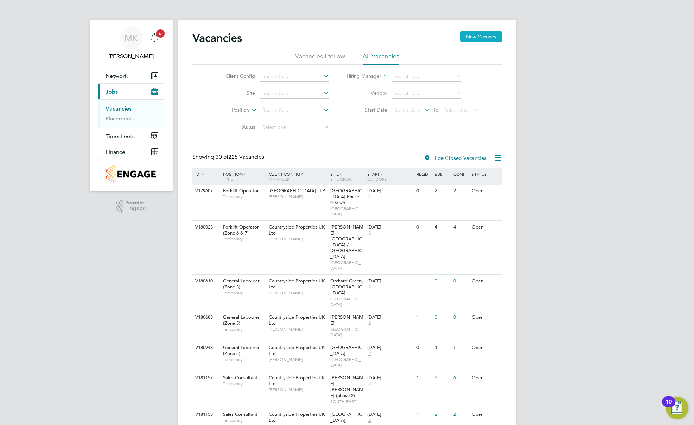
click at [468, 37] on button "New Vacancy" at bounding box center [482, 36] width 42 height 11
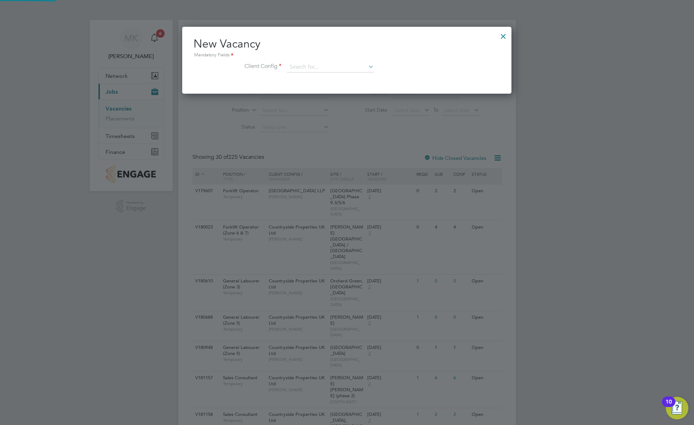
scroll to position [67, 330]
click at [306, 59] on div "Mandatory Fields" at bounding box center [347, 55] width 307 height 8
click at [310, 66] on input at bounding box center [330, 67] width 87 height 11
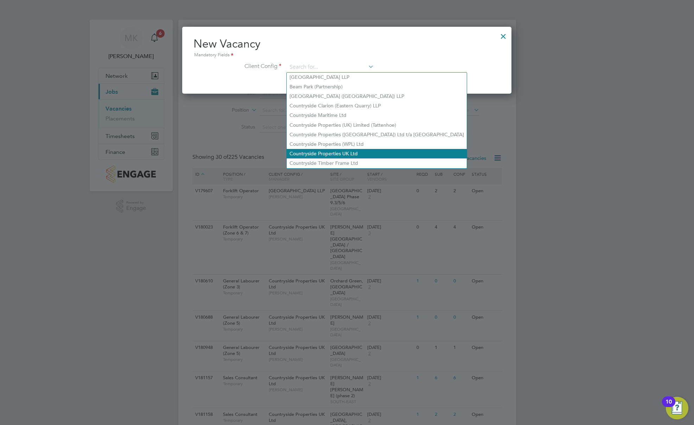
click at [325, 151] on li "Countryside Properties UK Ltd" at bounding box center [377, 153] width 180 height 9
type input "Countryside Properties UK Ltd"
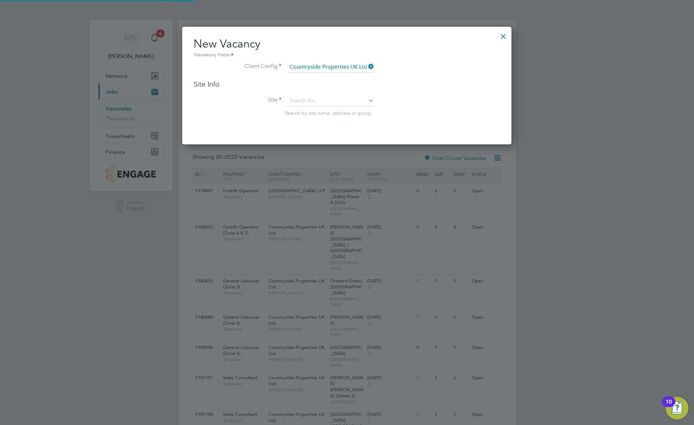
scroll to position [118, 330]
click at [304, 105] on input at bounding box center [330, 101] width 87 height 11
click at [310, 127] on li "Walth am Forest" at bounding box center [333, 129] width 92 height 9
type input "[GEOGRAPHIC_DATA]"
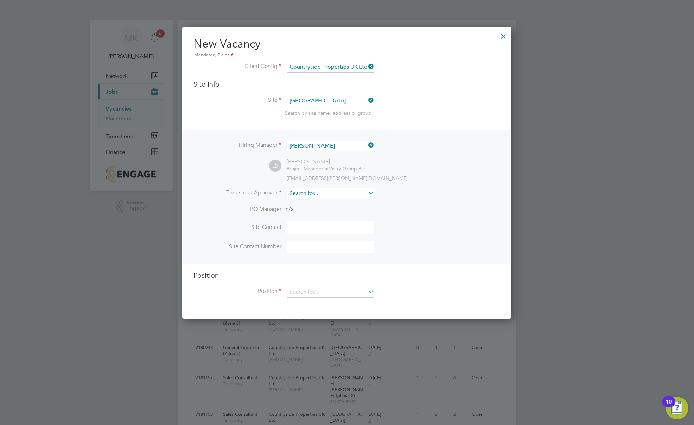
click at [314, 196] on input at bounding box center [330, 193] width 87 height 10
click at [332, 202] on b "Ma" at bounding box center [335, 204] width 7 height 6
type input "[PERSON_NAME]"
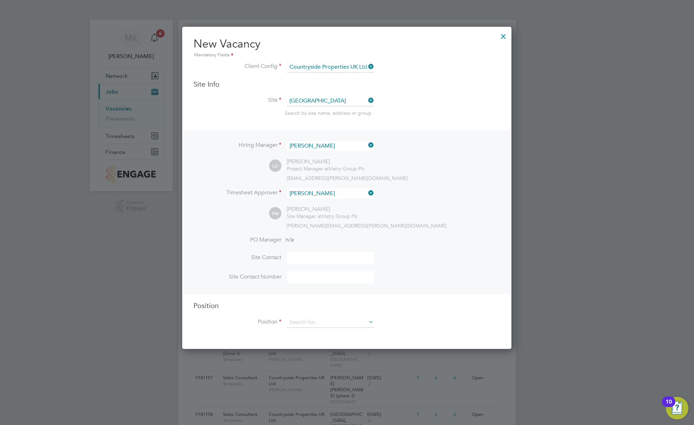
click at [309, 257] on input at bounding box center [330, 258] width 87 height 12
type input "[PERSON_NAME]"
paste input "07786856147"
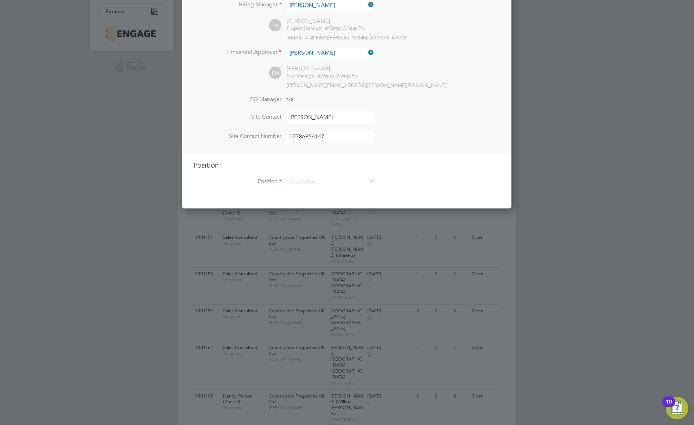
scroll to position [141, 0]
type input "07786856147"
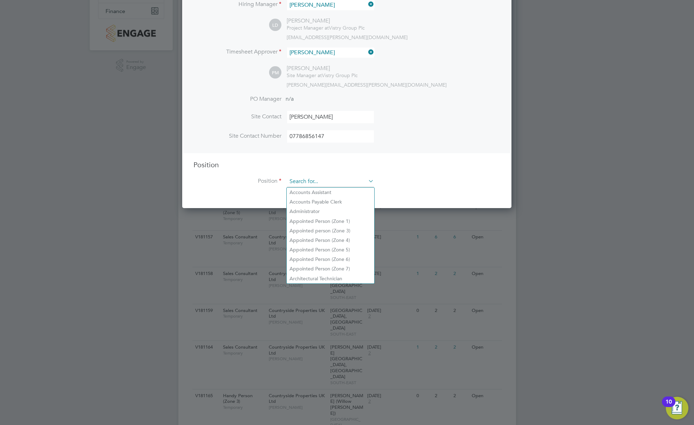
click at [299, 186] on input at bounding box center [330, 181] width 87 height 11
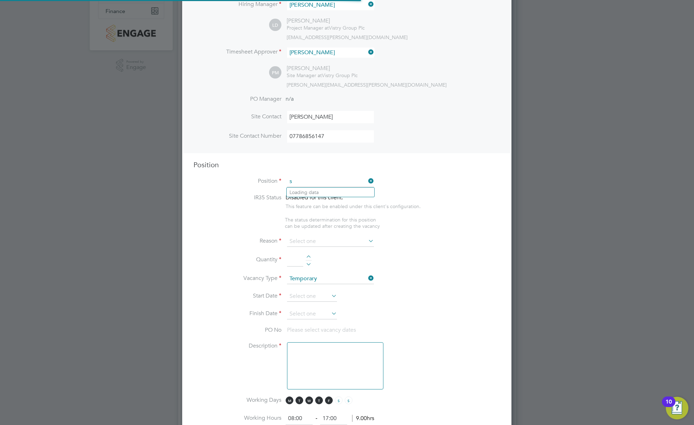
scroll to position [1011, 330]
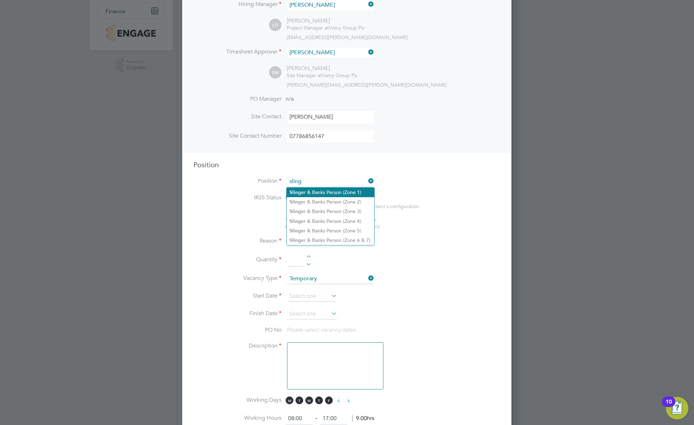
click at [312, 190] on li "Sling er & Banks Person (Zone 1)" at bounding box center [331, 192] width 88 height 9
type input "Slinger & Banks Person (Zone 1)"
type textarea "- You will be responsible for directing the movement and loading/unloading the …"
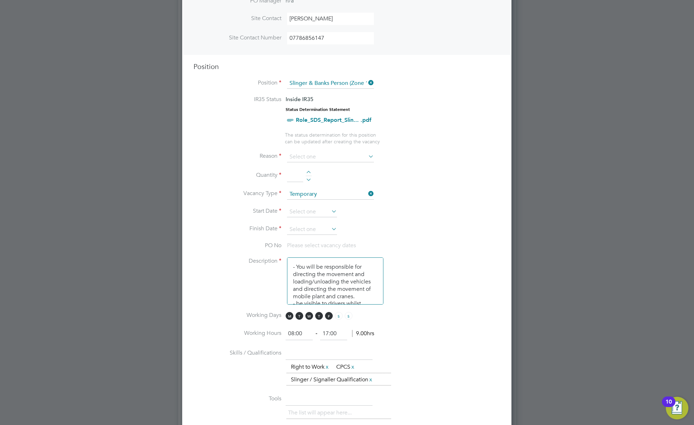
scroll to position [246, 0]
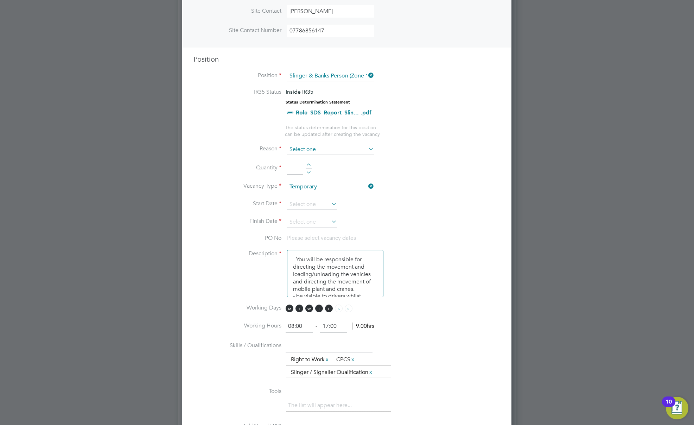
click at [300, 149] on input at bounding box center [330, 149] width 87 height 11
click at [304, 176] on li "Extra Work" at bounding box center [331, 177] width 88 height 9
type input "Extra Work"
click at [310, 163] on li "Quantity" at bounding box center [347, 172] width 307 height 20
click at [309, 165] on div at bounding box center [309, 165] width 6 height 5
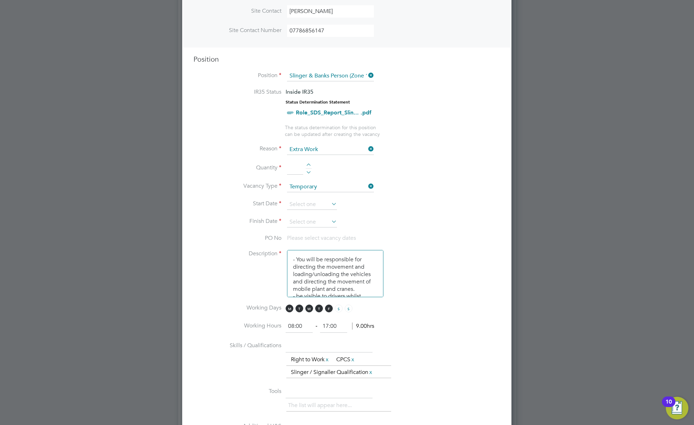
type input "1"
click at [307, 204] on input at bounding box center [312, 204] width 50 height 11
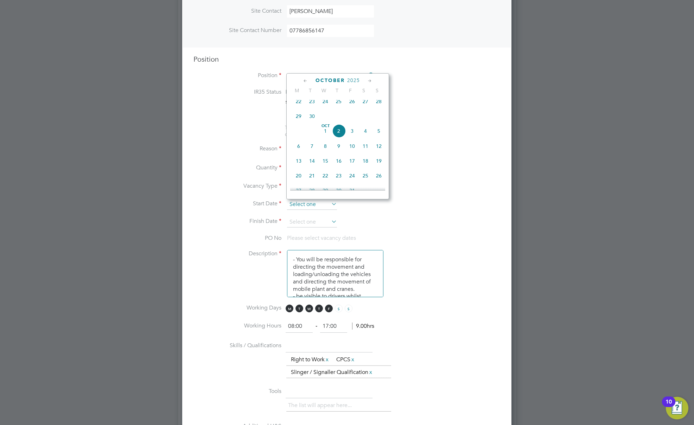
drag, startPoint x: 337, startPoint y: 133, endPoint x: 330, endPoint y: 201, distance: 67.6
click at [337, 134] on span "2" at bounding box center [338, 130] width 13 height 13
type input "02 Oct 2025"
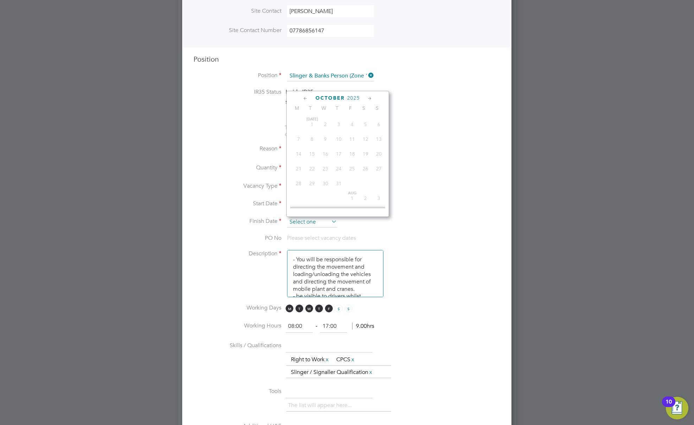
click at [315, 223] on input at bounding box center [312, 222] width 50 height 11
click at [340, 152] on span "2" at bounding box center [338, 148] width 13 height 13
type input "02 Oct 2025"
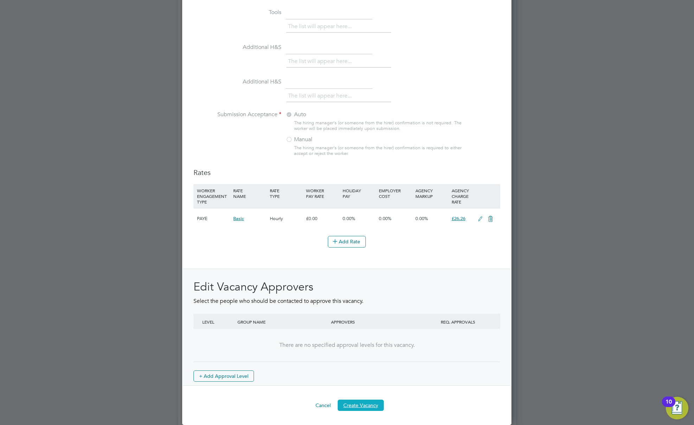
click at [364, 407] on button "Create Vacancy" at bounding box center [361, 404] width 46 height 11
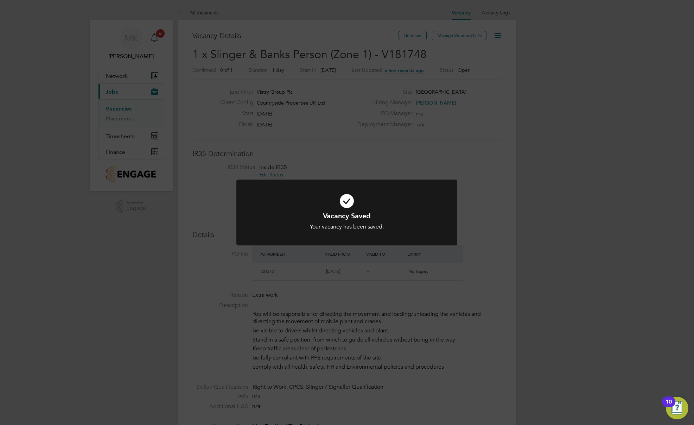
click at [421, 155] on div "Vacancy Saved Your vacancy has been saved. Cancel Okay" at bounding box center [347, 212] width 694 height 425
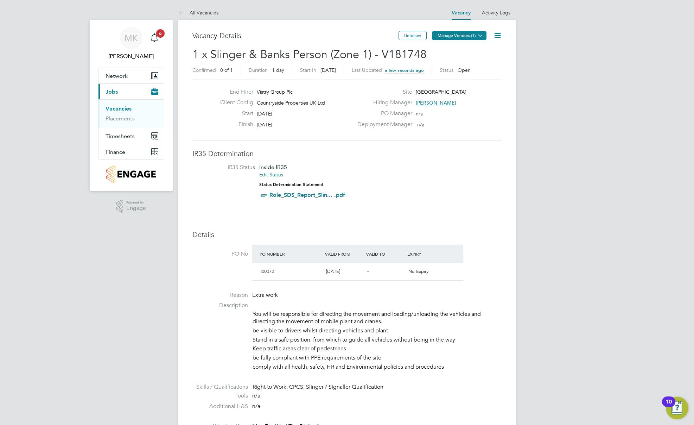
click at [466, 37] on button "Manage Vendors (1)" at bounding box center [459, 35] width 55 height 9
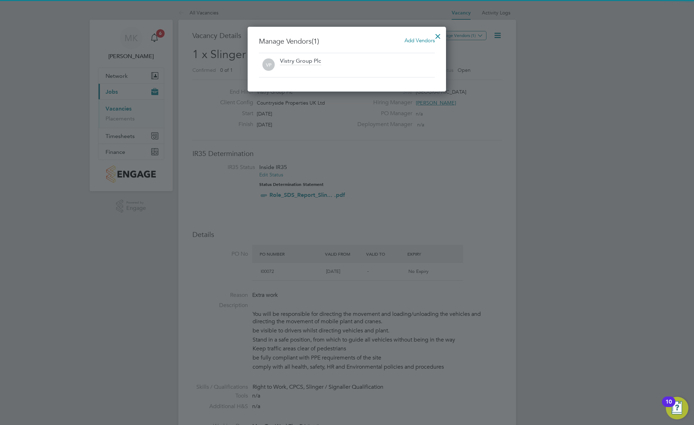
click at [417, 42] on span "Add Vendors" at bounding box center [420, 40] width 30 height 7
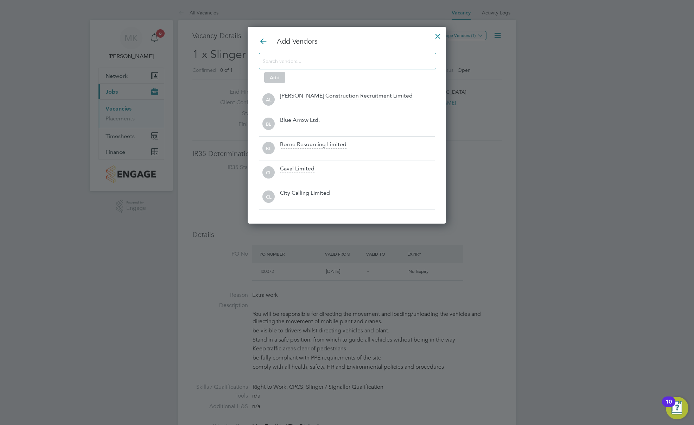
click at [330, 59] on input at bounding box center [342, 60] width 158 height 9
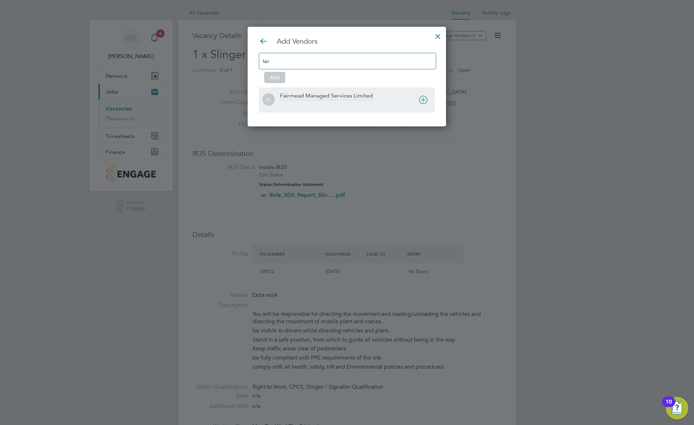
type input "fair"
click at [357, 102] on div at bounding box center [357, 104] width 155 height 7
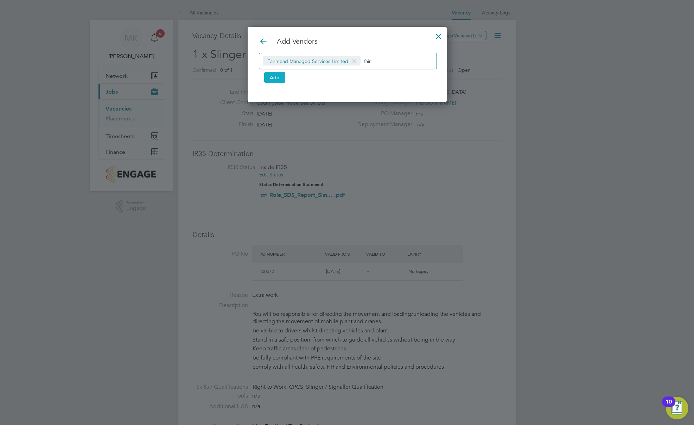
click at [274, 73] on button "Add" at bounding box center [274, 77] width 21 height 11
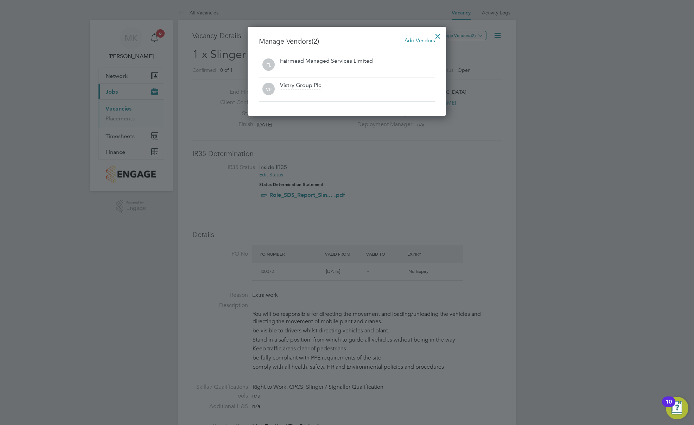
click at [439, 33] on div at bounding box center [438, 34] width 13 height 13
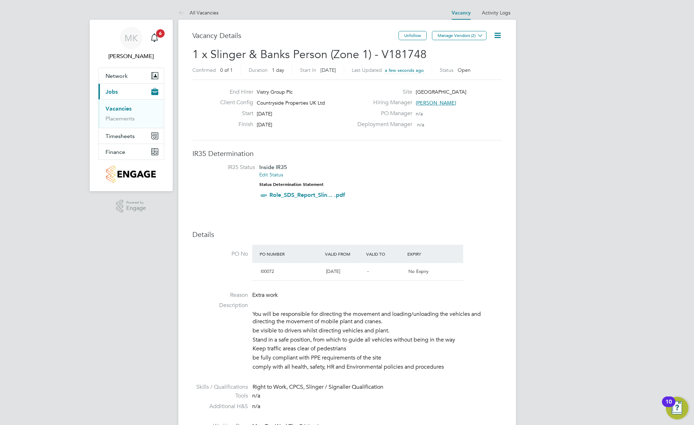
click at [118, 108] on link "Vacancies" at bounding box center [119, 108] width 26 height 7
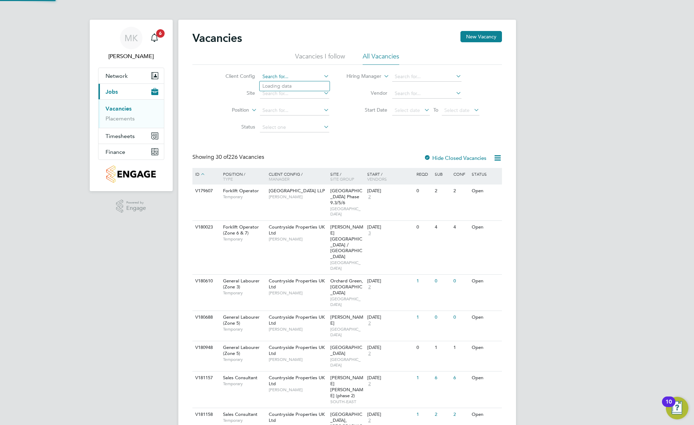
click at [286, 74] on input at bounding box center [294, 77] width 69 height 10
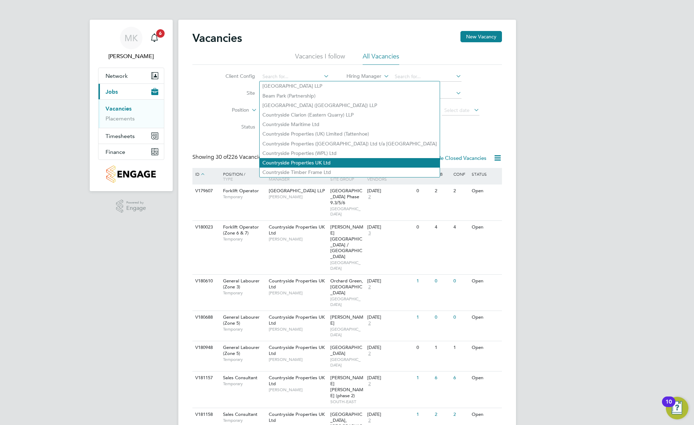
click at [304, 159] on li "Countryside Properties UK Ltd" at bounding box center [350, 162] width 180 height 9
type input "Countryside Properties UK Ltd"
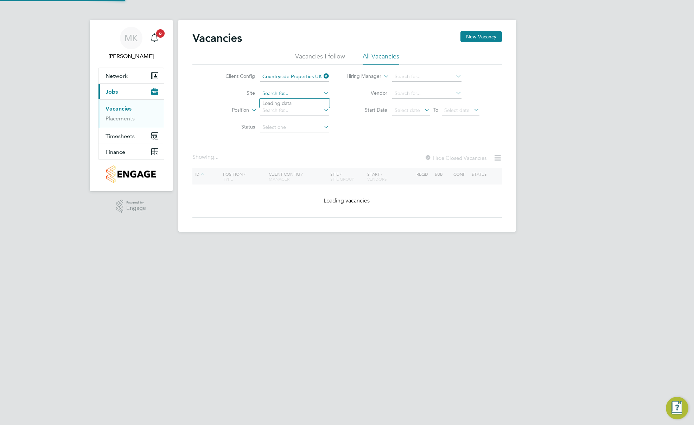
click at [285, 95] on input at bounding box center [294, 94] width 69 height 10
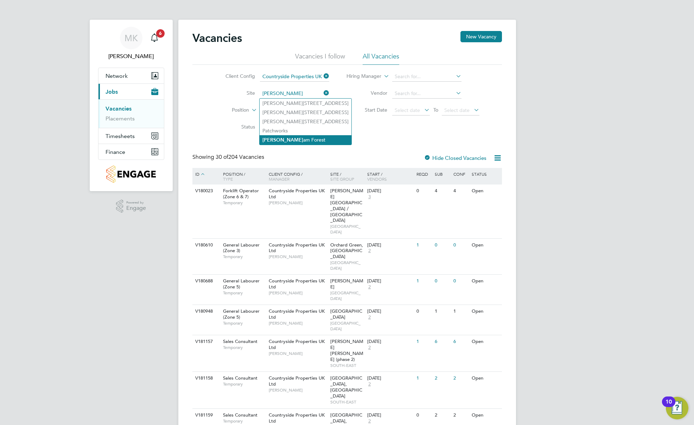
click at [282, 138] on li "Walth am Forest" at bounding box center [306, 139] width 92 height 9
type input "[GEOGRAPHIC_DATA]"
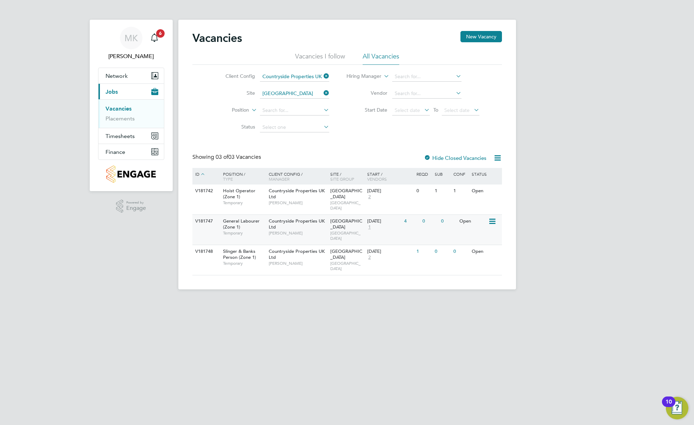
click at [257, 230] on span "Temporary" at bounding box center [244, 233] width 42 height 6
click at [247, 248] on span "Slinger & Banks Person (Zone 1)" at bounding box center [239, 254] width 33 height 12
click at [240, 194] on span "Hoist Operator (Zone 1)" at bounding box center [239, 194] width 32 height 12
drag, startPoint x: 126, startPoint y: 115, endPoint x: 132, endPoint y: 115, distance: 5.6
click at [126, 115] on link "Placements" at bounding box center [120, 118] width 29 height 7
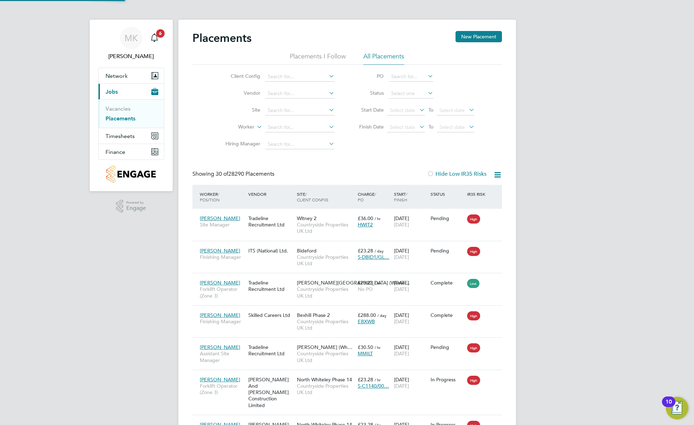
scroll to position [26, 61]
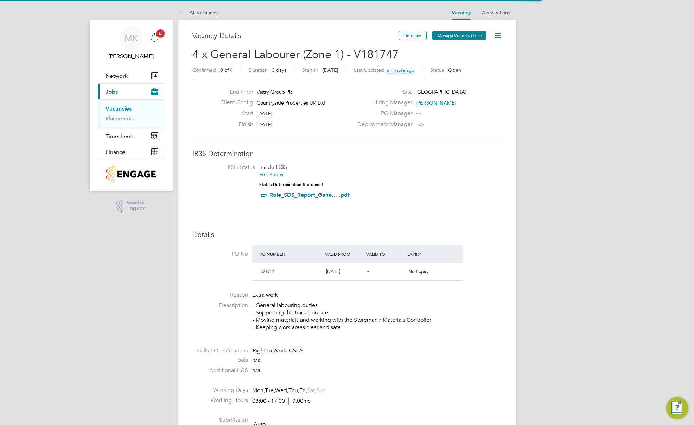
click at [456, 35] on button "Manage Vendors (1)" at bounding box center [459, 35] width 55 height 9
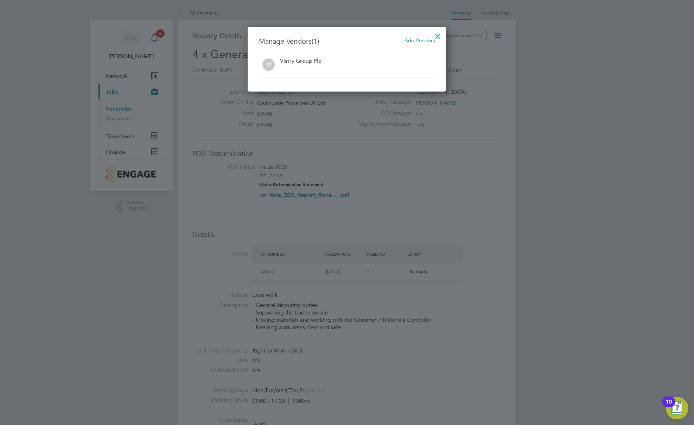
click at [417, 44] on div "Add Vendors" at bounding box center [420, 41] width 30 height 8
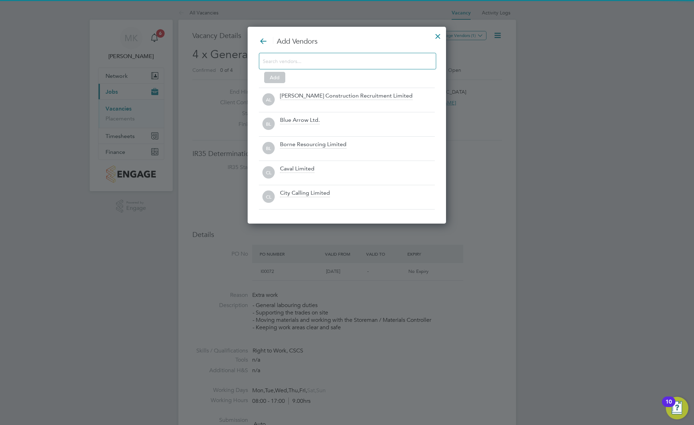
scroll to position [197, 199]
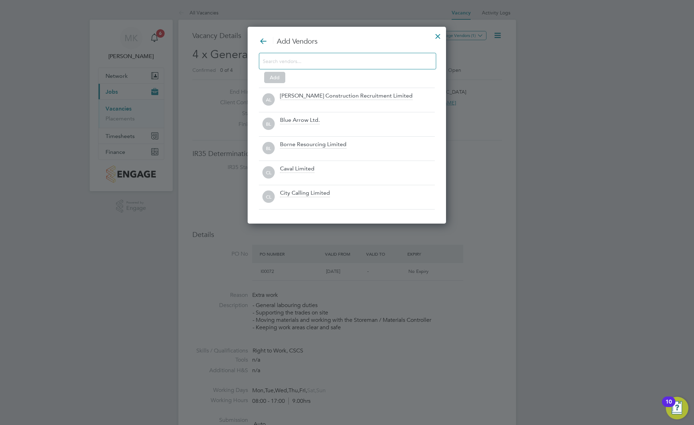
click at [345, 59] on input at bounding box center [342, 60] width 158 height 9
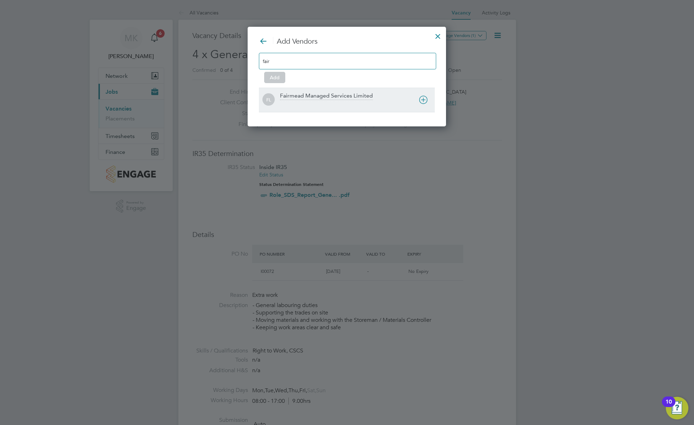
type input "fair"
click at [324, 99] on div "Fairmead Managed Services Limited" at bounding box center [326, 96] width 93 height 8
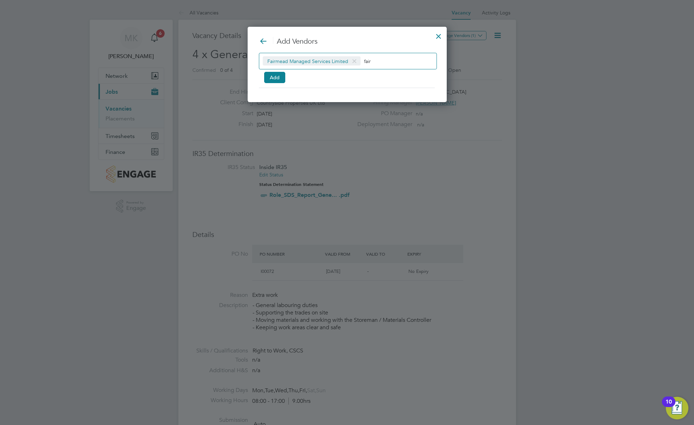
scroll to position [76, 199]
click at [280, 75] on button "Add" at bounding box center [274, 77] width 21 height 11
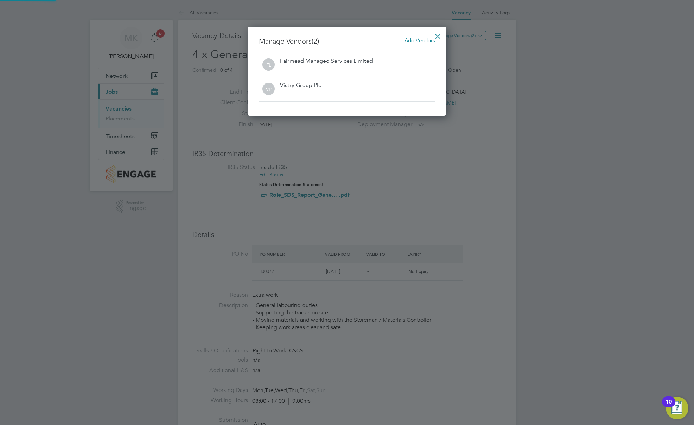
scroll to position [89, 199]
click at [440, 36] on div at bounding box center [438, 34] width 13 height 13
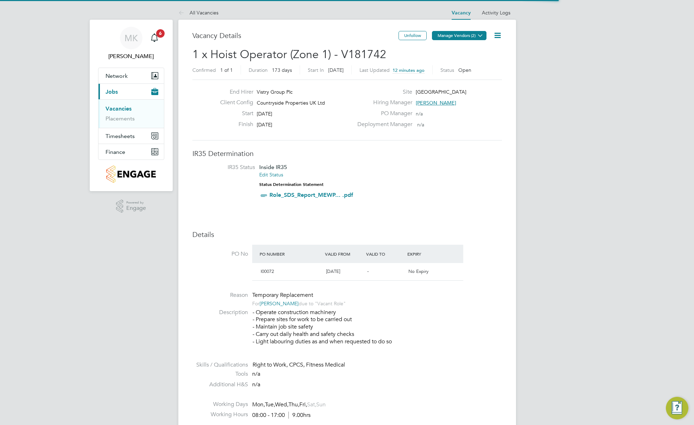
click at [464, 37] on button "Manage Vendors (2)" at bounding box center [459, 35] width 55 height 9
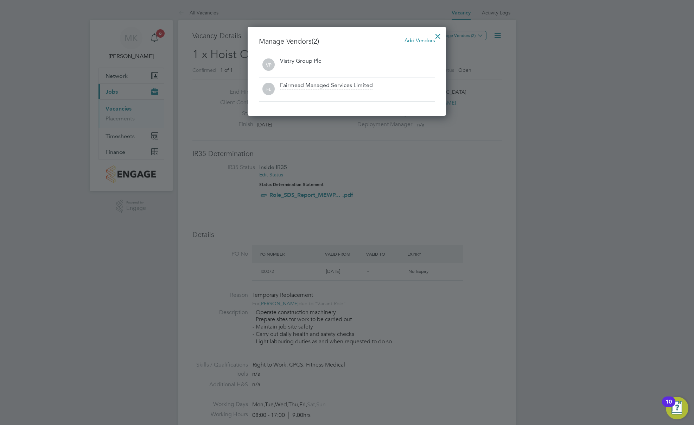
click at [438, 35] on div at bounding box center [438, 34] width 13 height 13
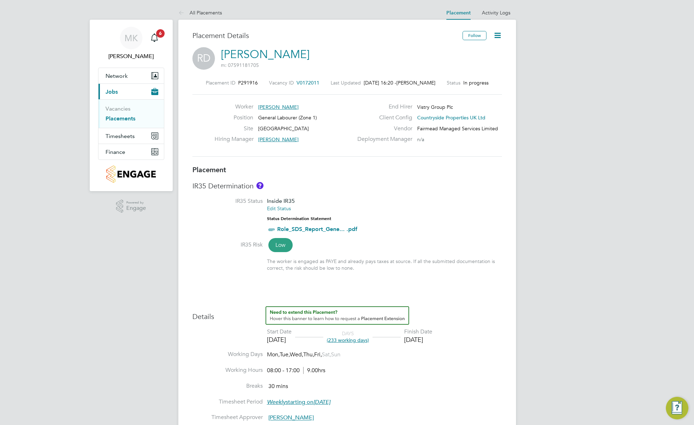
click at [497, 34] on icon at bounding box center [497, 35] width 9 height 9
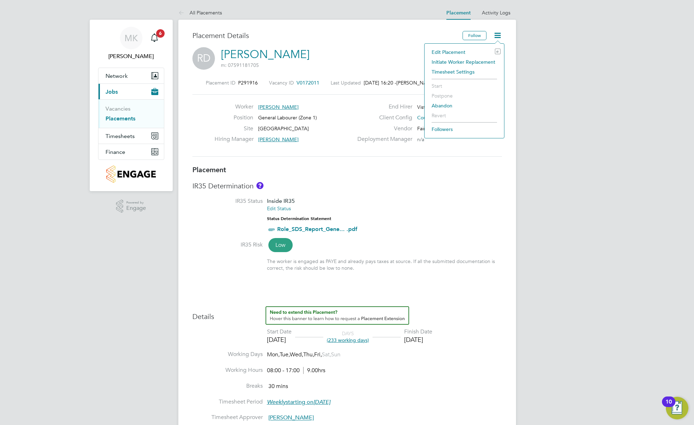
click at [476, 62] on li "Initiate Worker Replacement" at bounding box center [464, 62] width 72 height 10
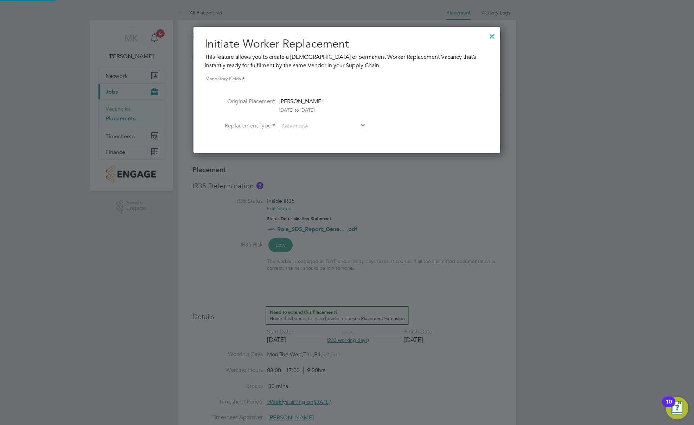
scroll to position [4, 4]
click at [300, 124] on input at bounding box center [322, 126] width 87 height 11
click at [302, 136] on li "Temporary" at bounding box center [323, 136] width 88 height 9
type input "Temporary"
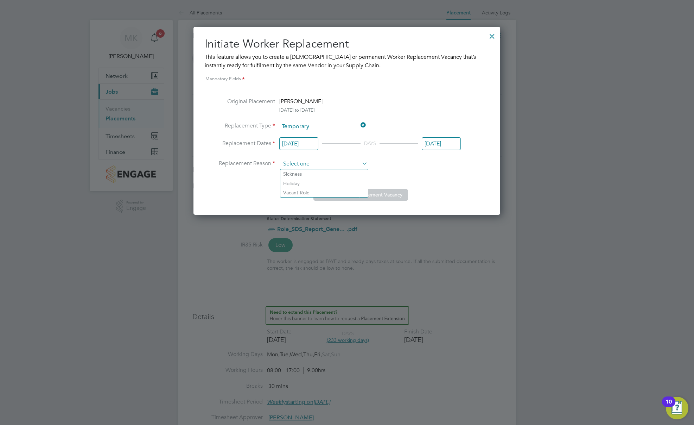
click at [312, 162] on input at bounding box center [324, 164] width 87 height 11
click at [306, 190] on li "Vacant Role" at bounding box center [324, 192] width 88 height 9
type input "Vacant Role"
click at [302, 145] on input "[DATE]" at bounding box center [298, 143] width 39 height 13
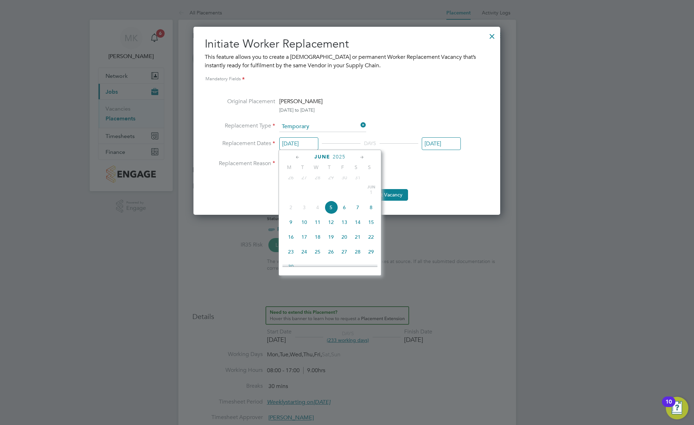
click at [362, 157] on icon at bounding box center [362, 157] width 7 height 8
click at [361, 157] on icon at bounding box center [362, 157] width 7 height 8
click at [292, 192] on span "6" at bounding box center [290, 184] width 13 height 13
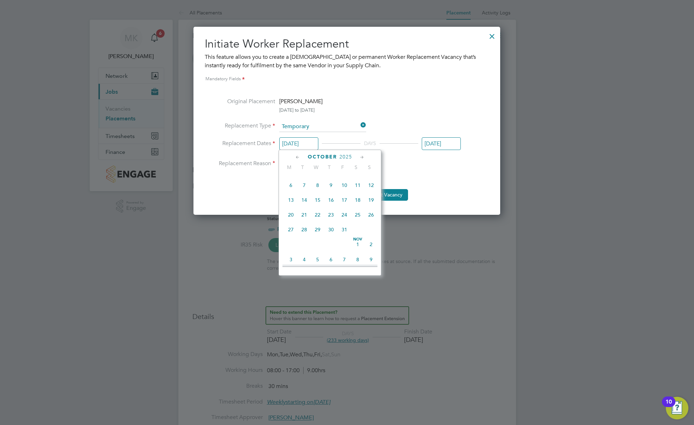
type input "[DATE]"
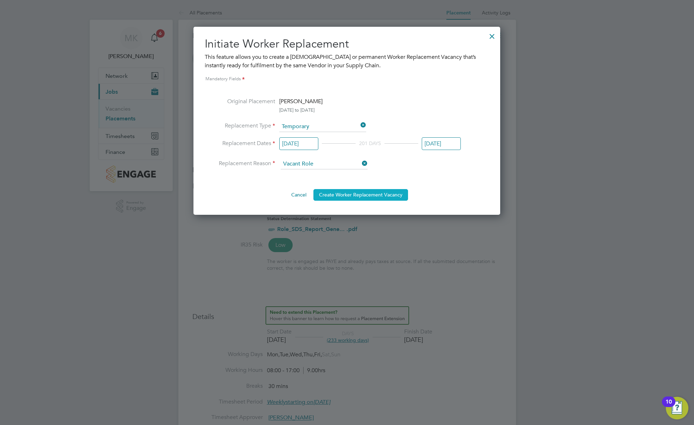
click at [378, 196] on button "Create Worker Replacement Vacancy" at bounding box center [360, 194] width 95 height 11
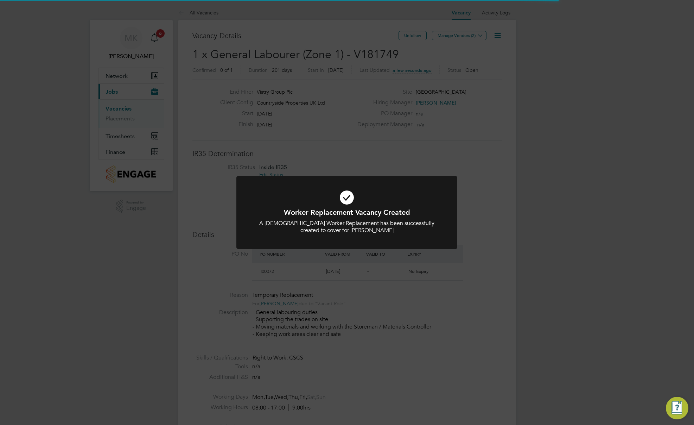
click at [363, 281] on div "Worker Replacement Vacancy Created A [DEMOGRAPHIC_DATA] Worker Replacement has …" at bounding box center [347, 212] width 694 height 425
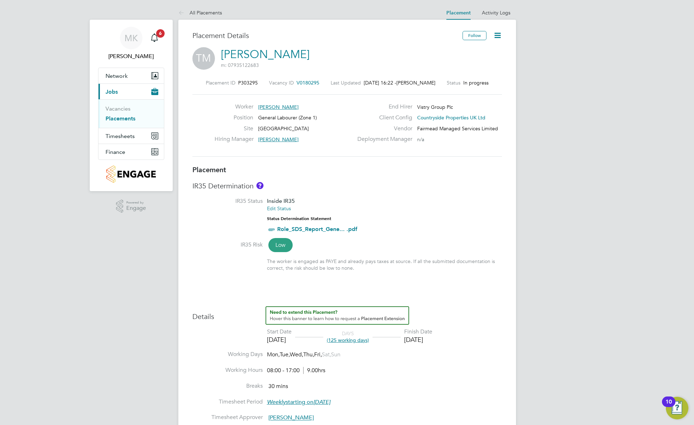
click at [498, 36] on icon at bounding box center [497, 35] width 9 height 9
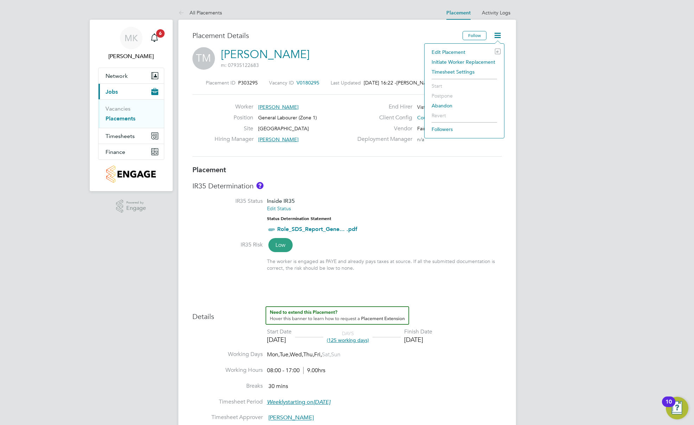
click at [483, 61] on li "Initiate Worker Replacement" at bounding box center [464, 62] width 72 height 10
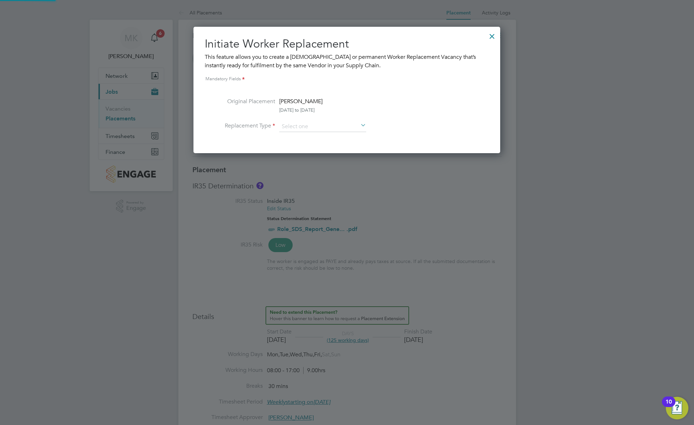
scroll to position [126, 307]
click at [330, 126] on input at bounding box center [322, 126] width 87 height 11
click at [317, 135] on li "Temporary" at bounding box center [323, 136] width 88 height 9
type input "Temporary"
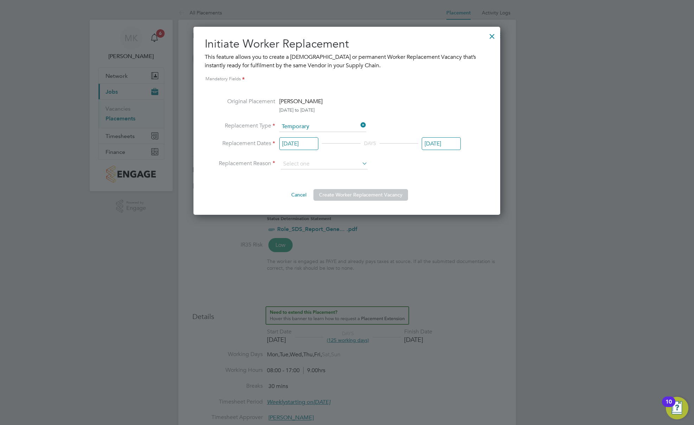
click at [315, 148] on input "[DATE]" at bounding box center [298, 143] width 39 height 13
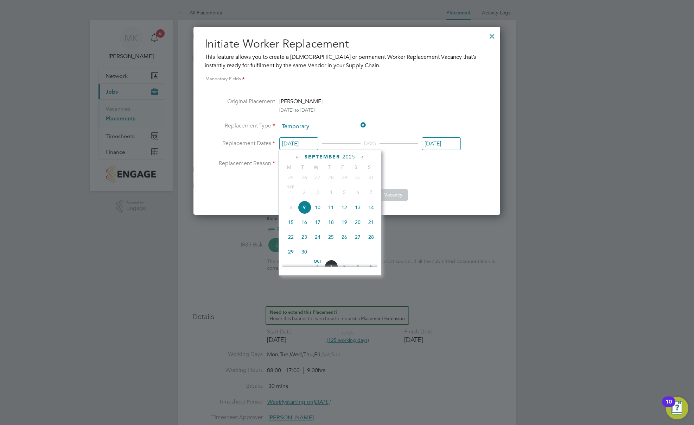
click at [363, 157] on icon at bounding box center [362, 157] width 7 height 8
click at [298, 157] on icon at bounding box center [297, 157] width 7 height 8
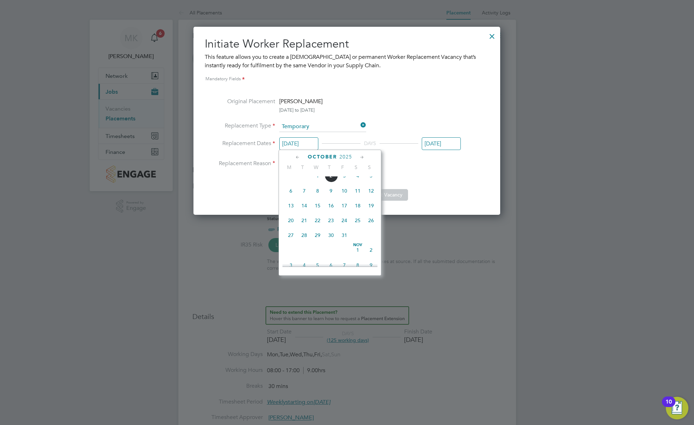
click at [346, 182] on span "3" at bounding box center [344, 175] width 13 height 13
type input "[DATE]"
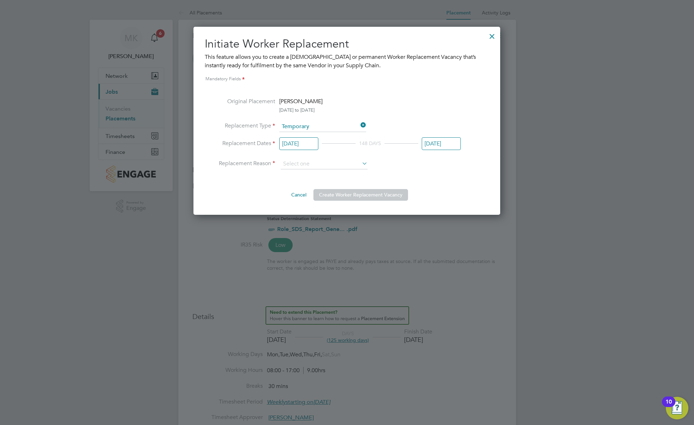
click at [430, 146] on input "[DATE]" at bounding box center [441, 143] width 39 height 13
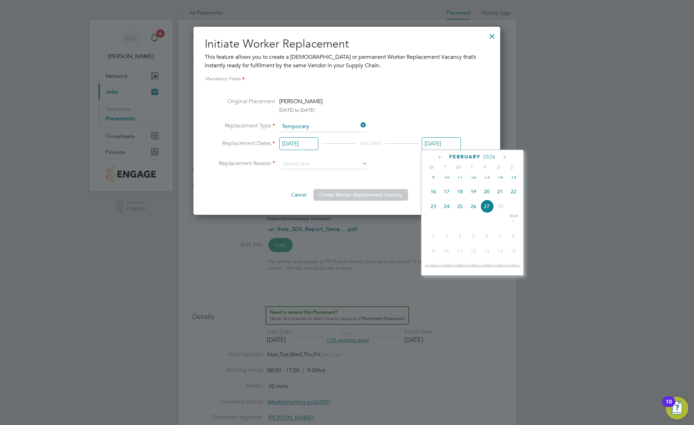
click at [441, 157] on icon at bounding box center [440, 157] width 7 height 8
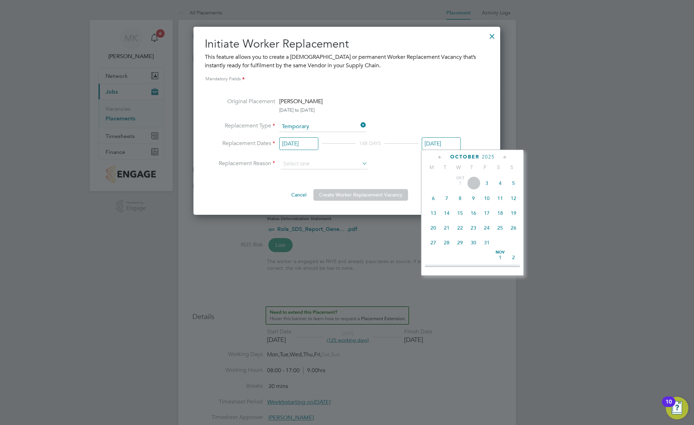
click at [441, 157] on icon at bounding box center [440, 157] width 7 height 8
click at [505, 157] on icon at bounding box center [504, 157] width 7 height 8
click at [435, 198] on span "6" at bounding box center [433, 196] width 13 height 13
type input "[DATE]"
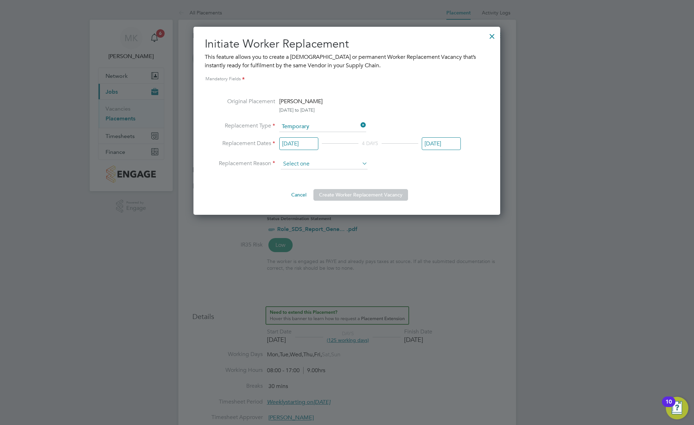
click at [348, 166] on input at bounding box center [324, 164] width 87 height 11
click at [326, 183] on li "Holiday" at bounding box center [324, 183] width 88 height 9
type input "Holiday"
click at [336, 194] on button "Create Worker Replacement Vacancy" at bounding box center [360, 194] width 95 height 11
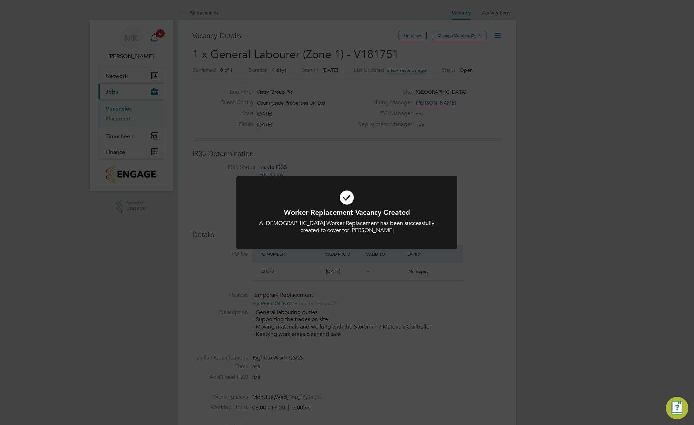
scroll to position [12, 66]
click at [372, 266] on div "Worker Replacement Vacancy Created A [DEMOGRAPHIC_DATA] Worker Replacement has …" at bounding box center [347, 212] width 694 height 425
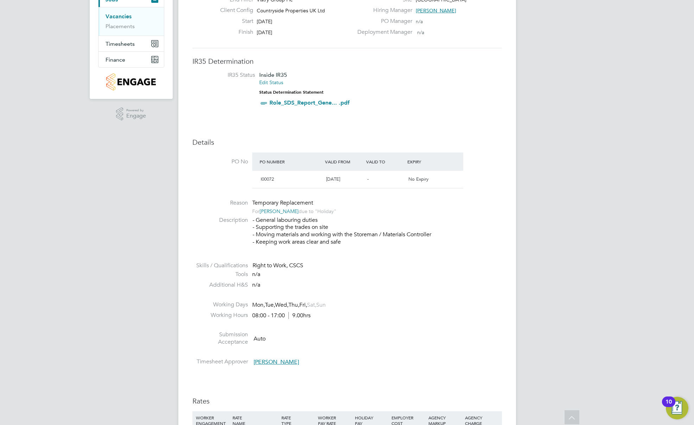
scroll to position [0, 0]
